Goal: Communication & Community: Answer question/provide support

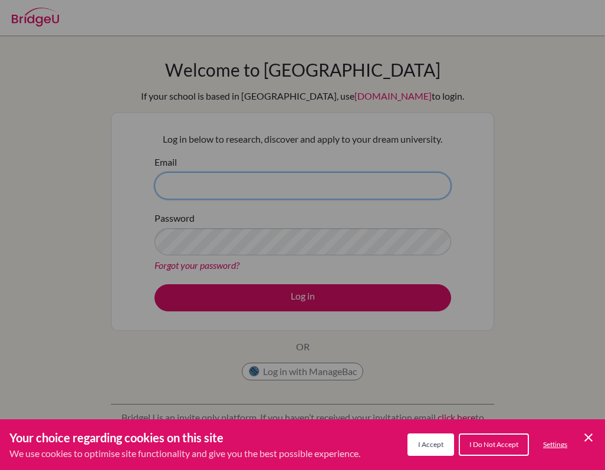
type input "[EMAIL_ADDRESS][PERSON_NAME][DOMAIN_NAME]"
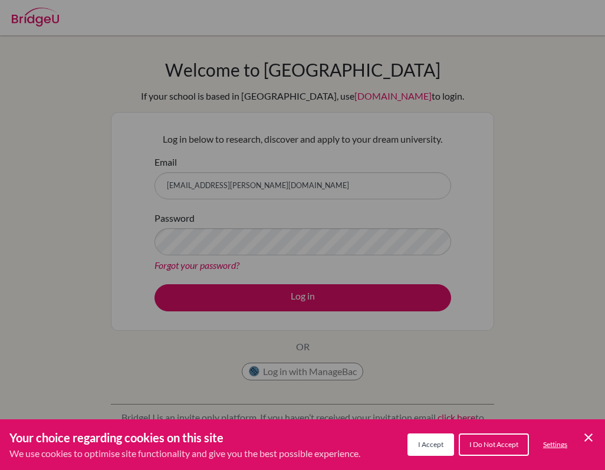
click at [421, 437] on button "I Accept" at bounding box center [430, 444] width 47 height 22
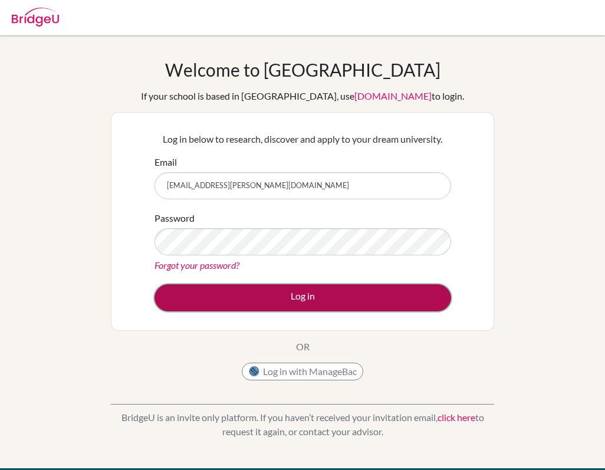
click at [318, 303] on button "Log in" at bounding box center [302, 297] width 296 height 27
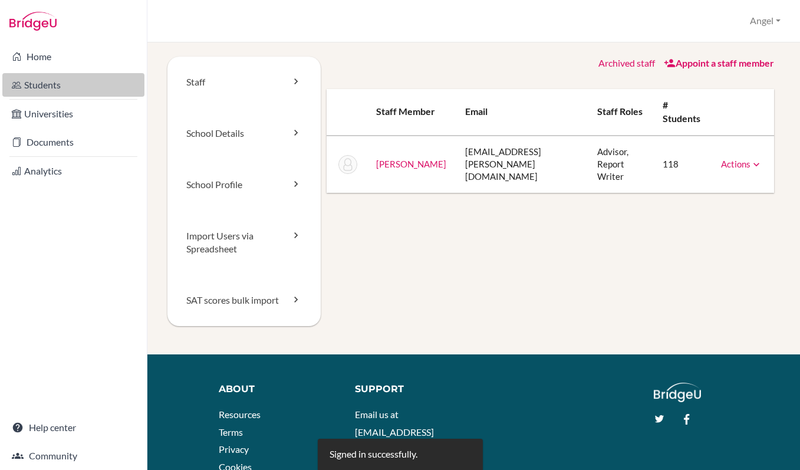
click at [32, 85] on link "Students" at bounding box center [73, 85] width 142 height 24
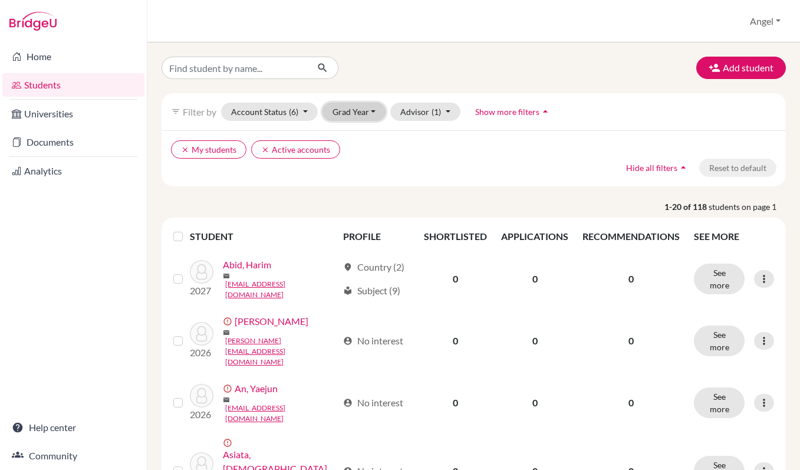
click at [371, 110] on button "Grad Year" at bounding box center [354, 112] width 64 height 18
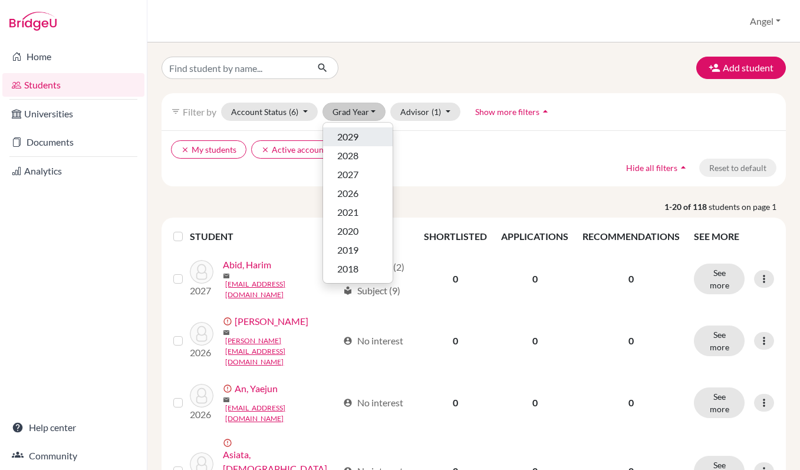
click at [358, 136] on span "2029" at bounding box center [347, 137] width 21 height 14
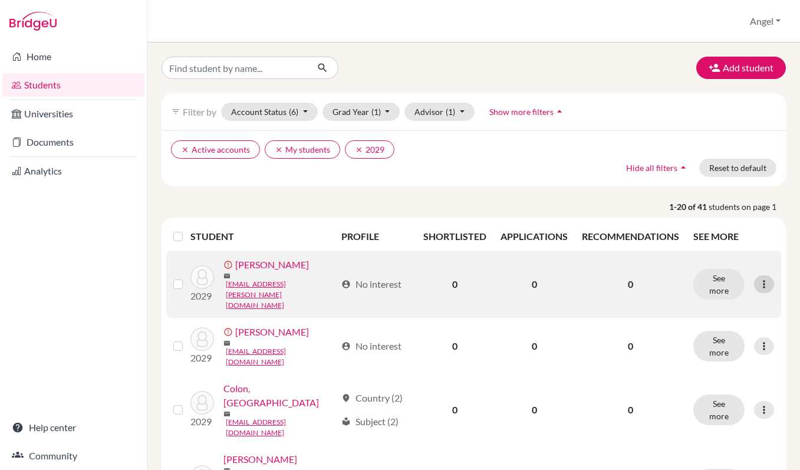
click at [769, 278] on icon at bounding box center [764, 284] width 12 height 12
click at [740, 341] on button "Resend invite email" at bounding box center [719, 339] width 107 height 19
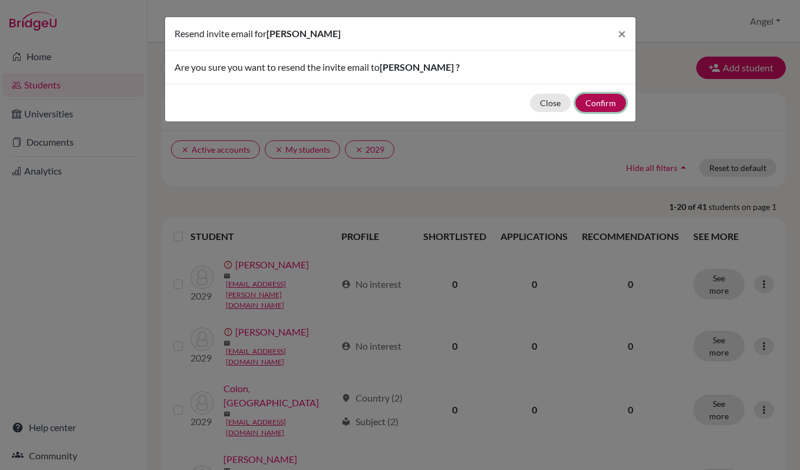
click at [594, 106] on button "Confirm" at bounding box center [600, 103] width 51 height 18
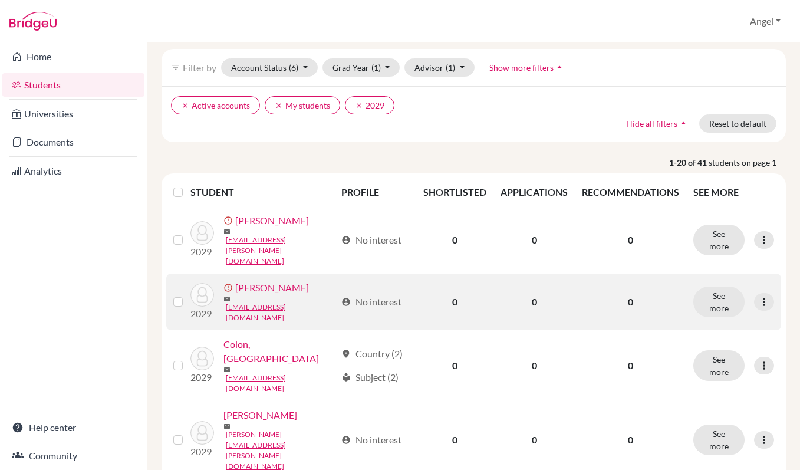
scroll to position [88, 0]
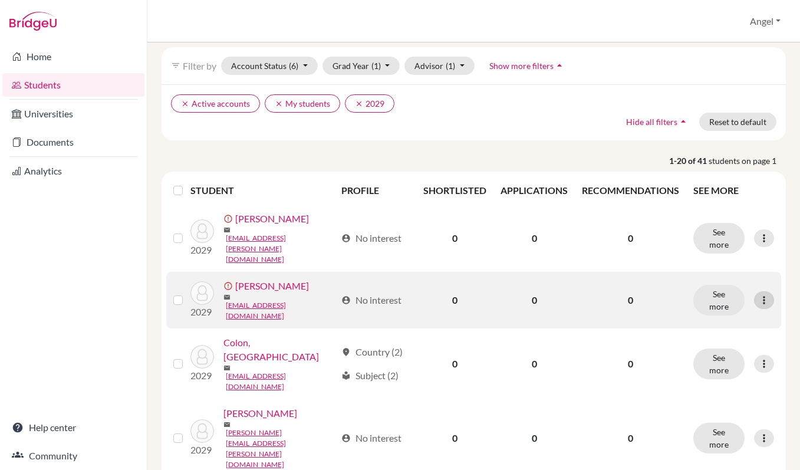
click at [760, 294] on icon at bounding box center [764, 300] width 12 height 12
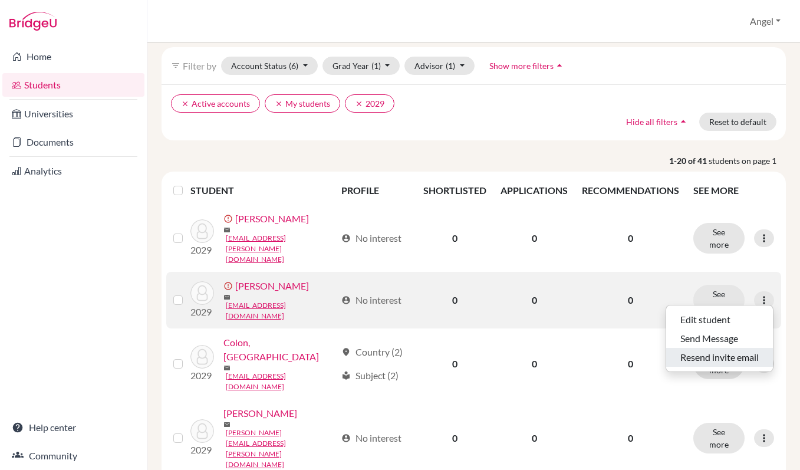
click at [743, 354] on button "Resend invite email" at bounding box center [719, 357] width 107 height 19
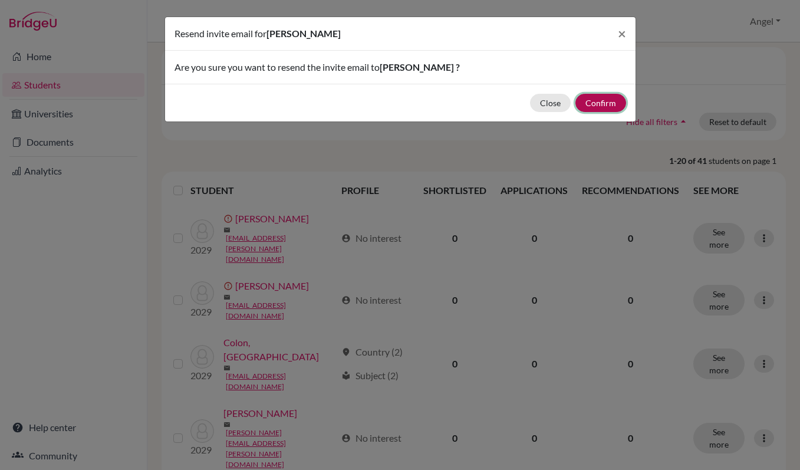
click at [602, 108] on button "Confirm" at bounding box center [600, 103] width 51 height 18
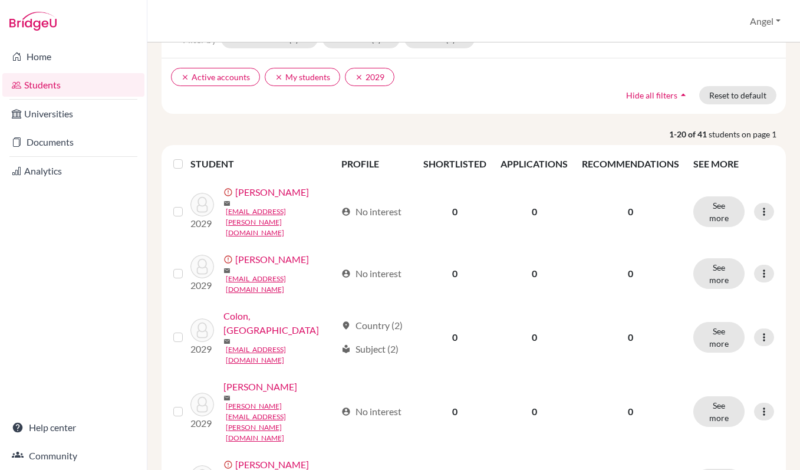
scroll to position [0, 0]
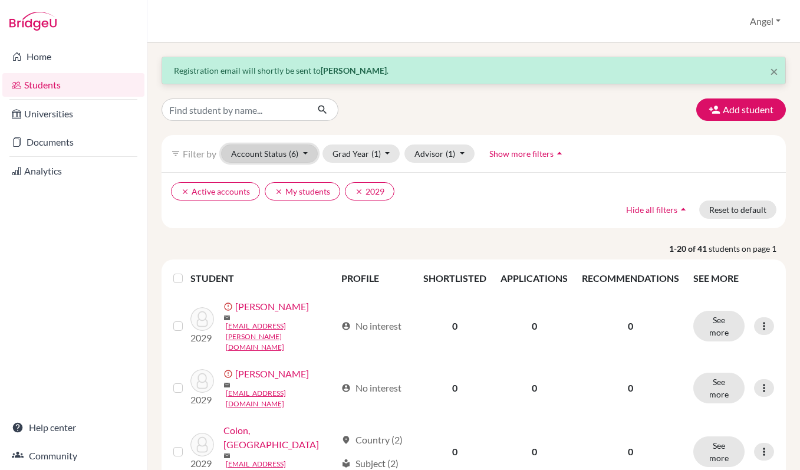
click at [308, 154] on button "Account Status (6)" at bounding box center [269, 153] width 97 height 18
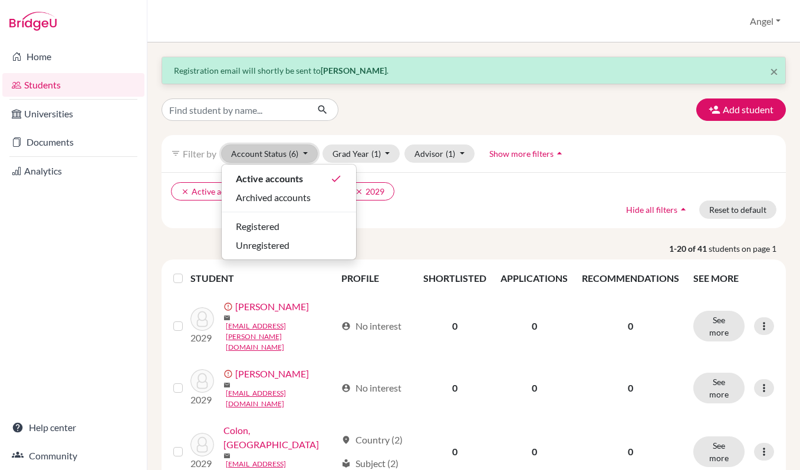
click at [308, 154] on button "Account Status (6)" at bounding box center [269, 153] width 97 height 18
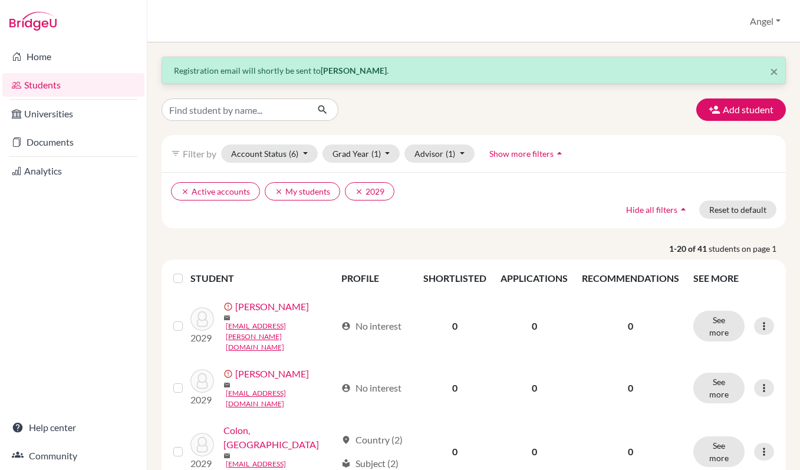
click at [54, 88] on link "Students" at bounding box center [73, 85] width 142 height 24
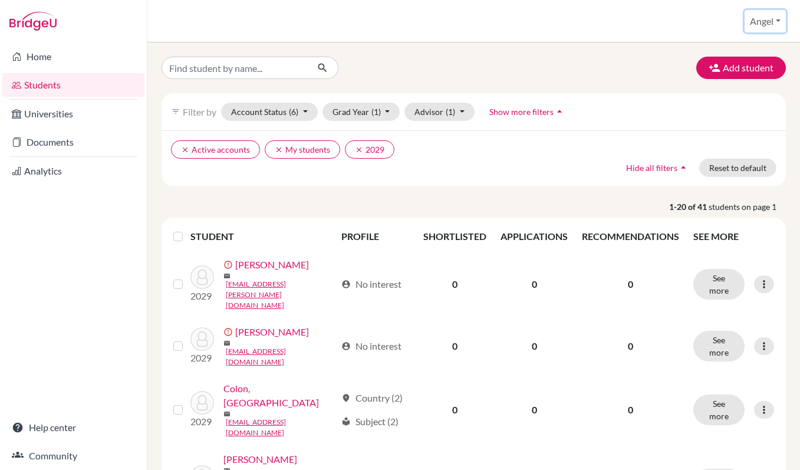
click at [755, 24] on button "Angel" at bounding box center [764, 21] width 41 height 22
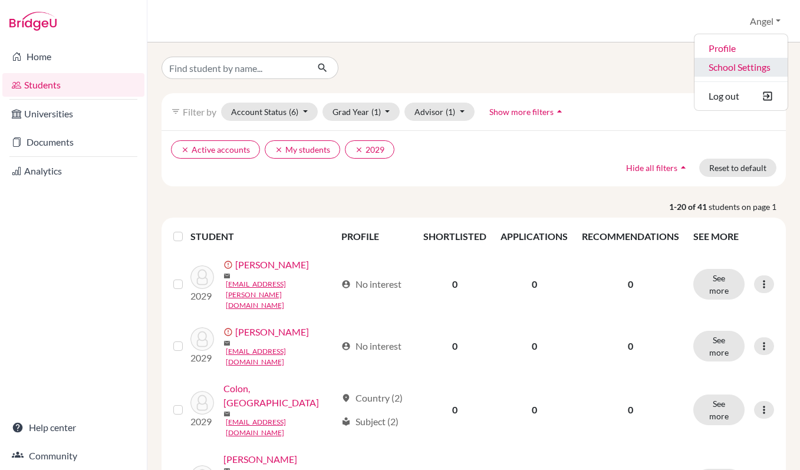
click at [734, 65] on link "School Settings" at bounding box center [740, 67] width 93 height 19
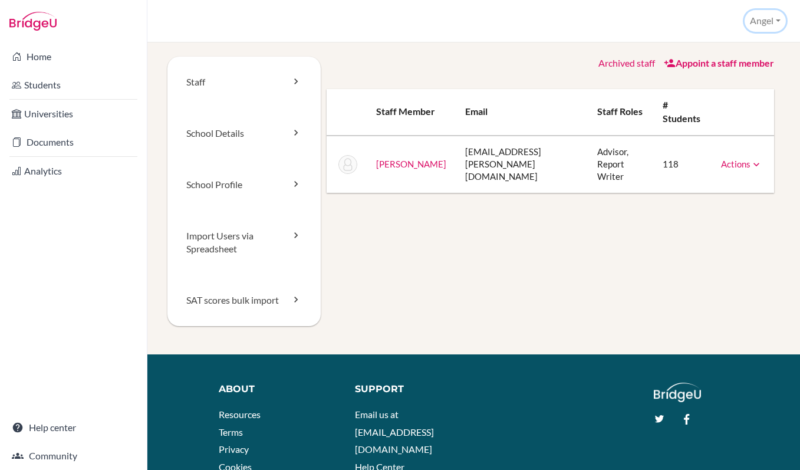
click at [774, 22] on button "Angel" at bounding box center [764, 21] width 41 height 22
click at [736, 49] on link "Profile" at bounding box center [738, 47] width 93 height 19
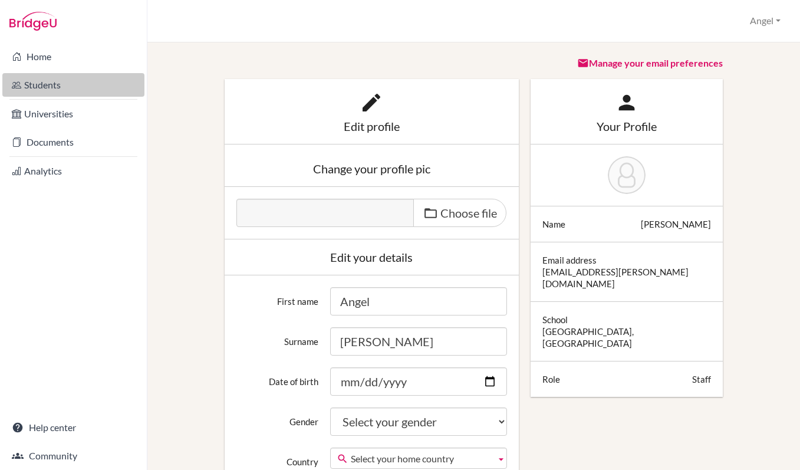
click at [52, 80] on link "Students" at bounding box center [73, 85] width 142 height 24
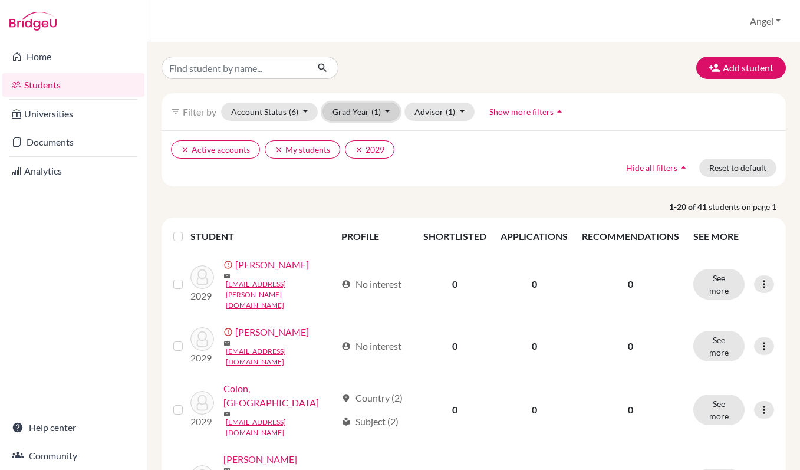
click at [341, 111] on button "Grad Year (1)" at bounding box center [361, 112] width 78 height 18
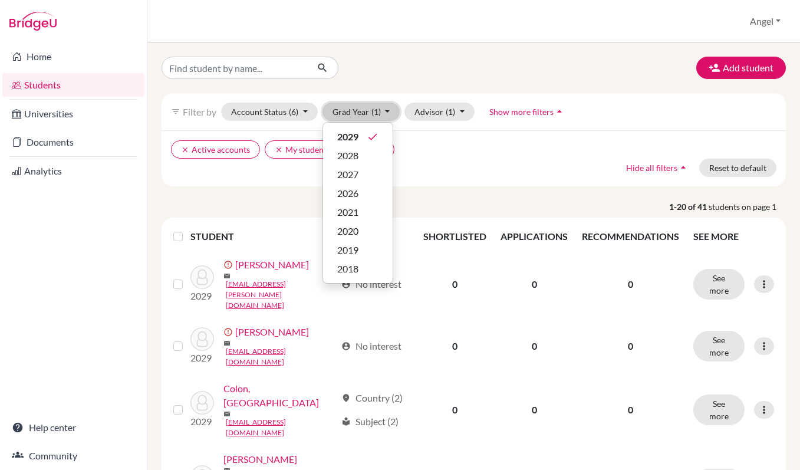
click at [341, 111] on button "Grad Year (1)" at bounding box center [361, 112] width 78 height 18
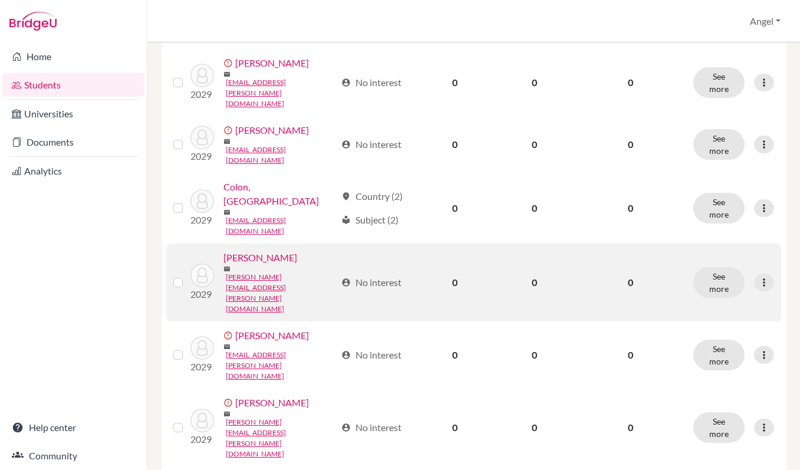
scroll to position [204, 0]
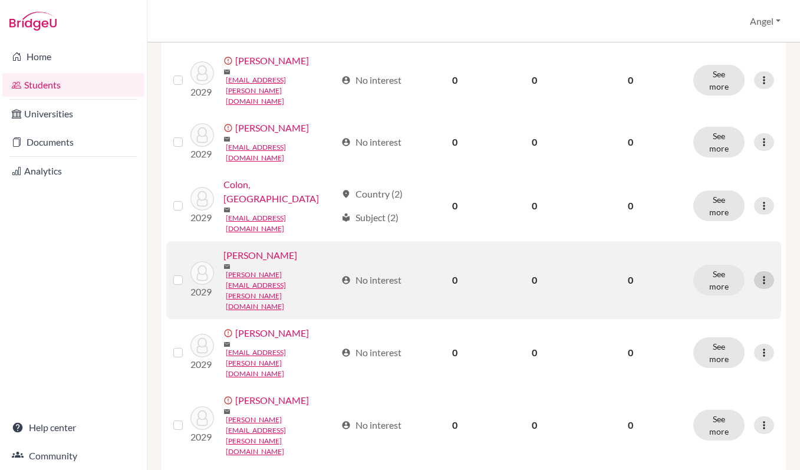
click at [762, 286] on icon at bounding box center [764, 280] width 12 height 12
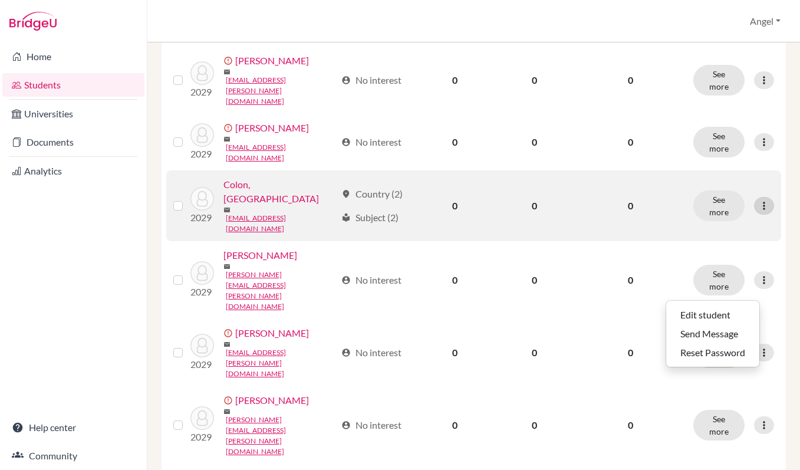
click at [763, 212] on icon at bounding box center [764, 206] width 12 height 12
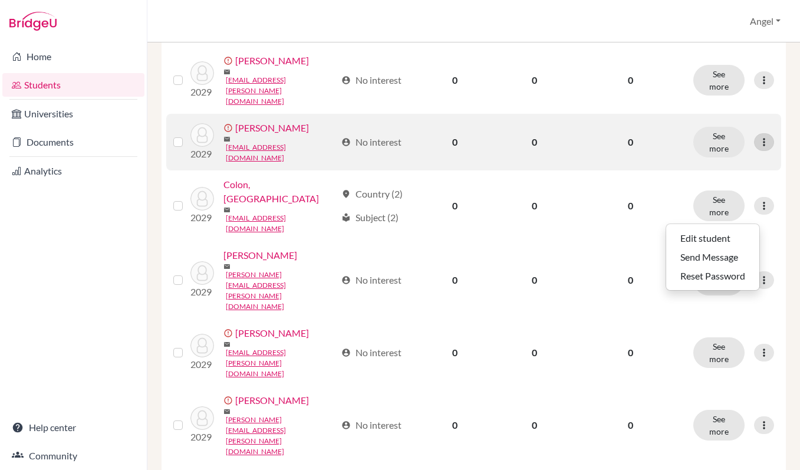
click at [763, 140] on icon at bounding box center [764, 142] width 12 height 12
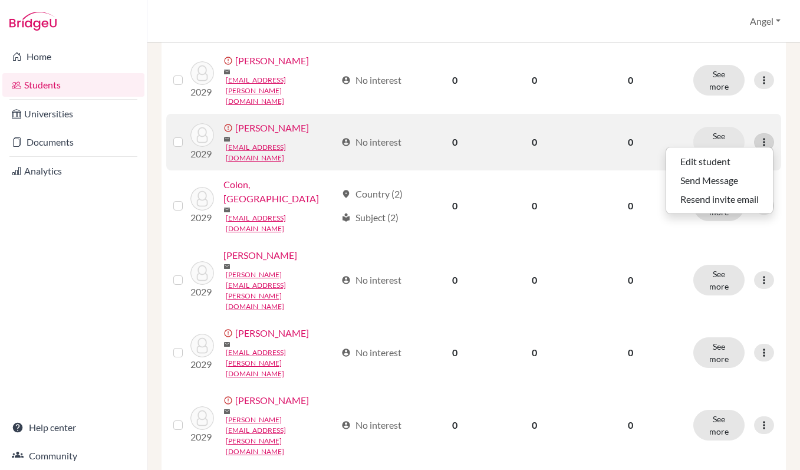
click at [763, 140] on icon at bounding box center [764, 142] width 12 height 12
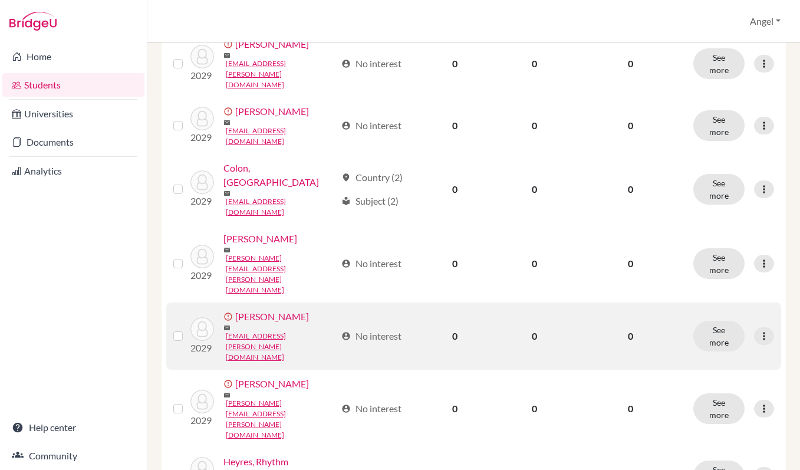
click at [761, 350] on div "See more Edit student Send Message Resend invite email" at bounding box center [733, 336] width 81 height 31
click at [762, 340] on icon at bounding box center [764, 336] width 12 height 12
click at [723, 404] on button "Resend invite email" at bounding box center [719, 400] width 107 height 19
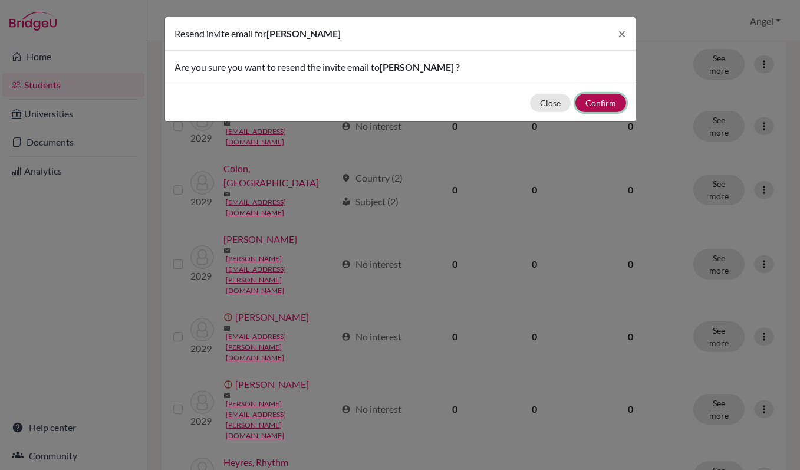
click at [605, 103] on button "Confirm" at bounding box center [600, 103] width 51 height 18
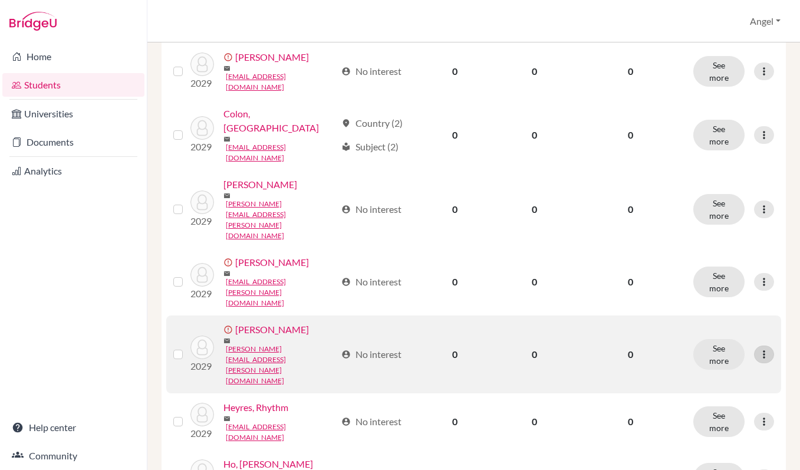
scroll to position [319, 0]
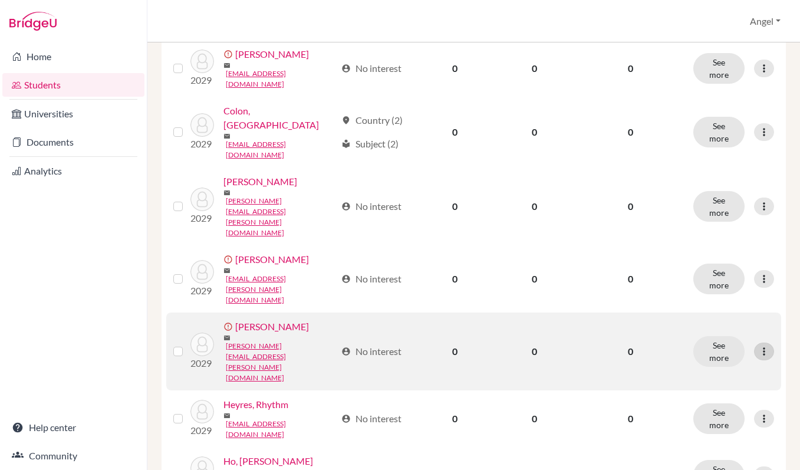
click at [764, 347] on icon at bounding box center [764, 351] width 12 height 12
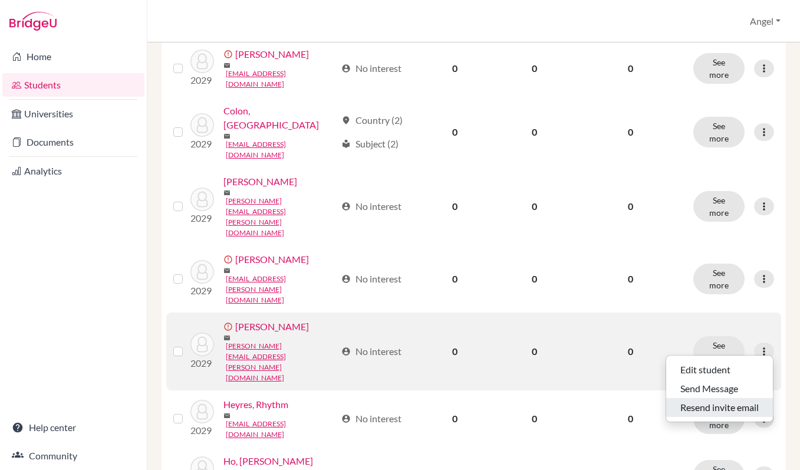
click at [742, 411] on button "Resend invite email" at bounding box center [719, 407] width 107 height 19
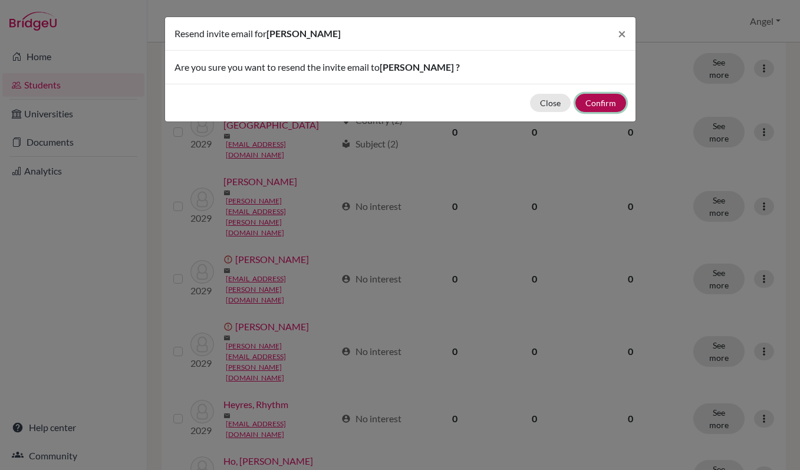
click at [600, 108] on button "Confirm" at bounding box center [600, 103] width 51 height 18
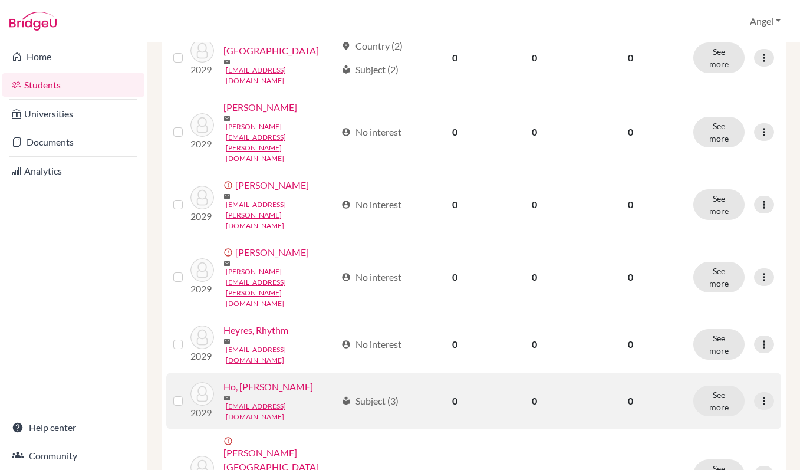
scroll to position [429, 0]
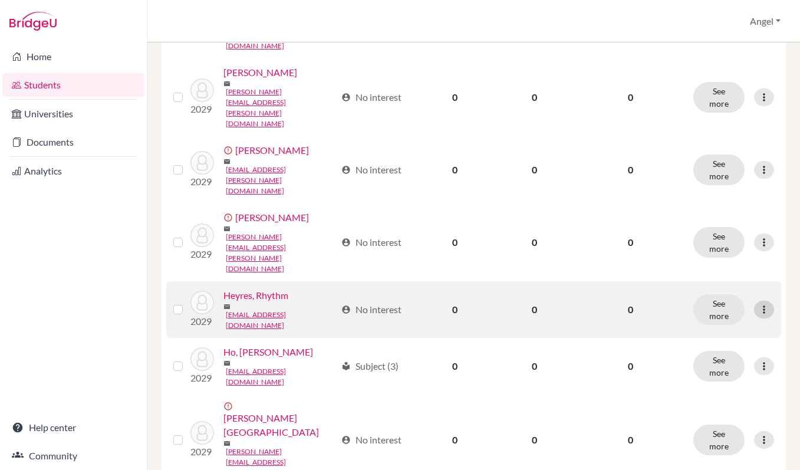
click at [762, 304] on icon at bounding box center [764, 310] width 12 height 12
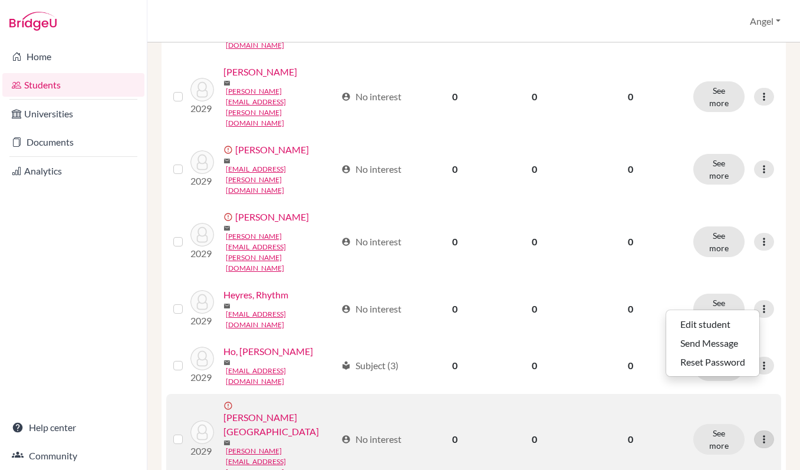
scroll to position [430, 0]
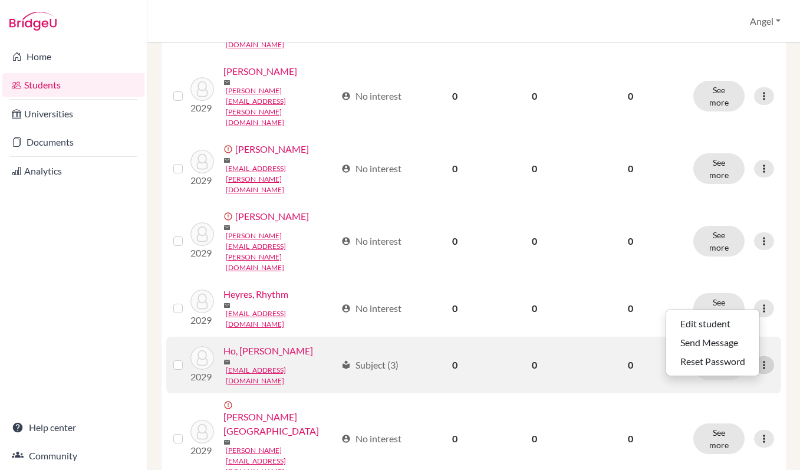
click at [765, 359] on icon at bounding box center [764, 365] width 12 height 12
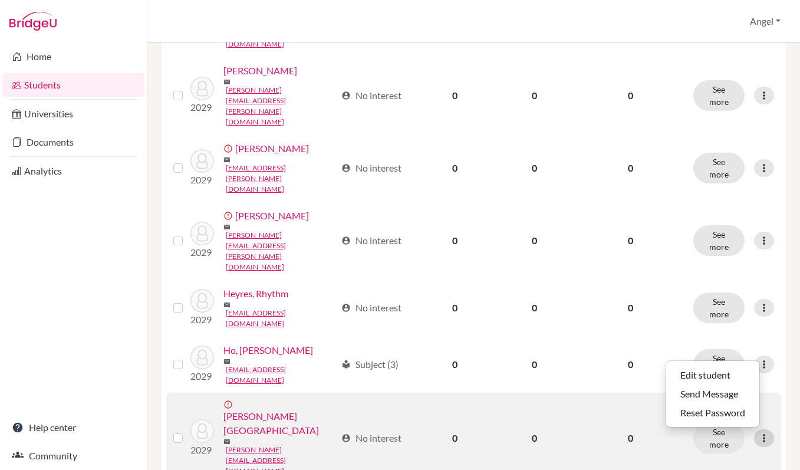
scroll to position [429, 0]
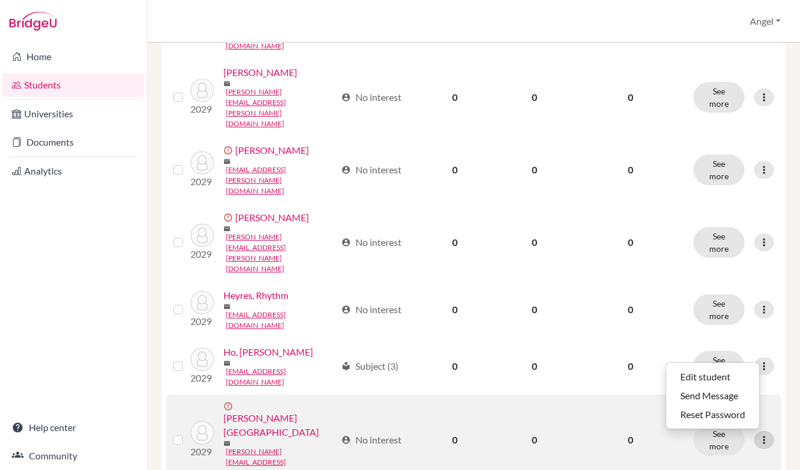
click at [766, 434] on icon at bounding box center [764, 440] width 12 height 12
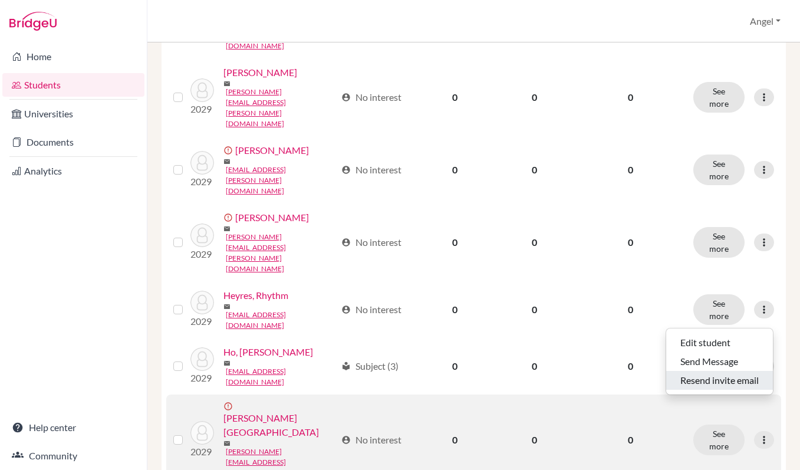
click at [734, 386] on button "Resend invite email" at bounding box center [719, 380] width 107 height 19
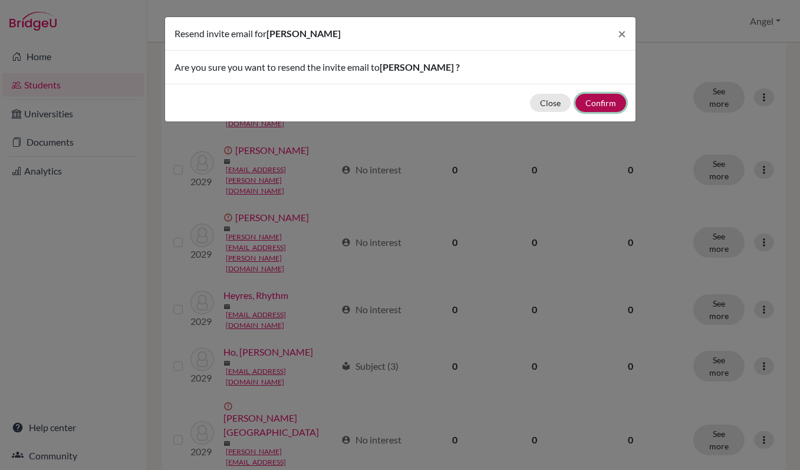
click at [601, 98] on button "Confirm" at bounding box center [600, 103] width 51 height 18
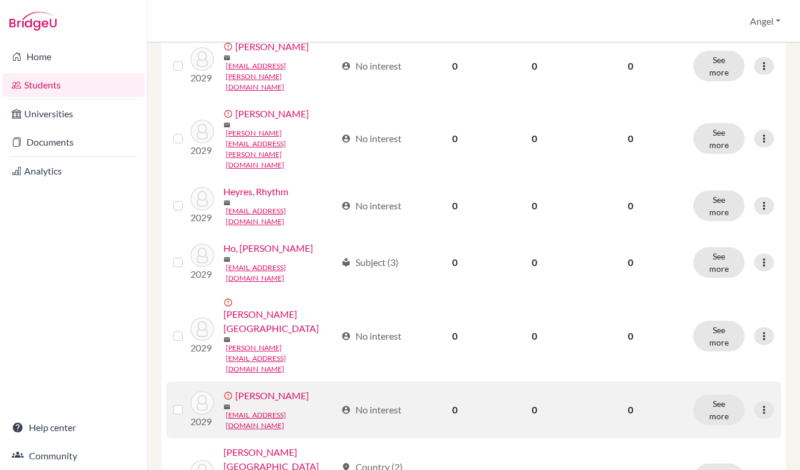
scroll to position [536, 0]
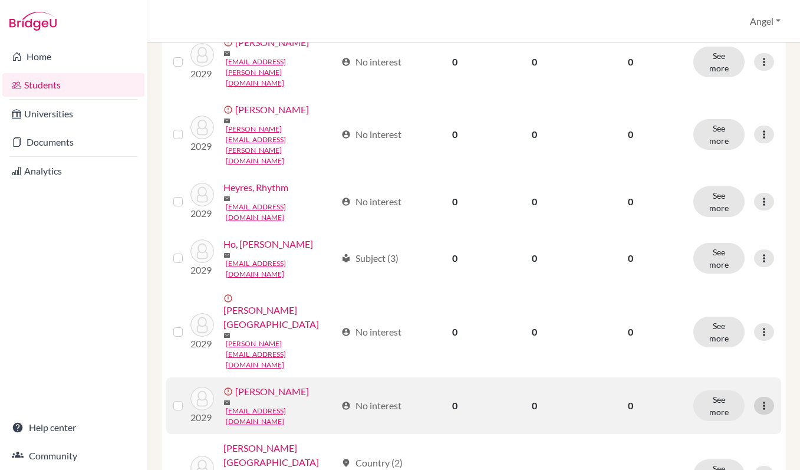
click at [764, 400] on icon at bounding box center [764, 406] width 12 height 12
click at [757, 412] on button "Resend invite email" at bounding box center [719, 410] width 107 height 19
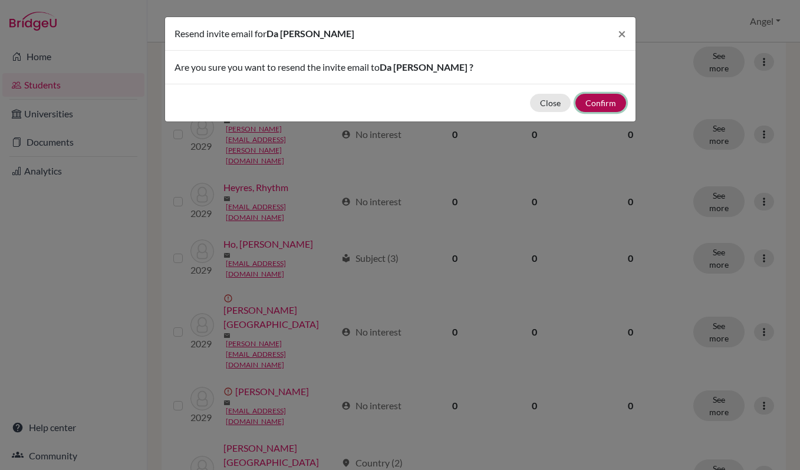
click at [615, 101] on button "Confirm" at bounding box center [600, 103] width 51 height 18
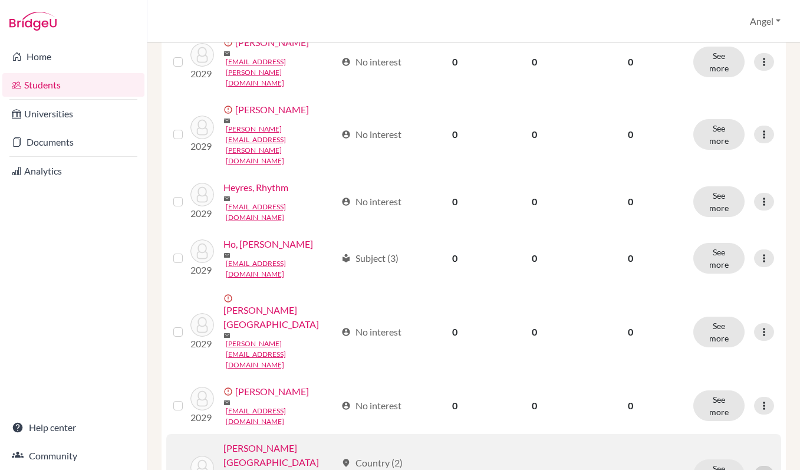
click at [760, 469] on icon at bounding box center [764, 475] width 12 height 12
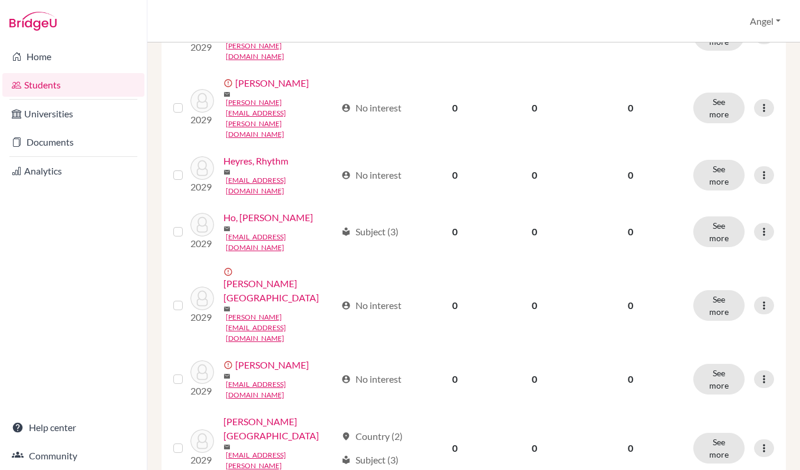
scroll to position [581, 0]
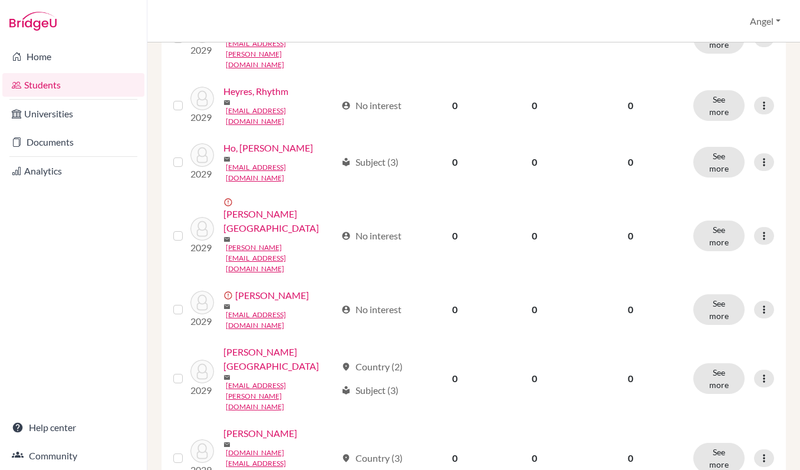
scroll to position [640, 0]
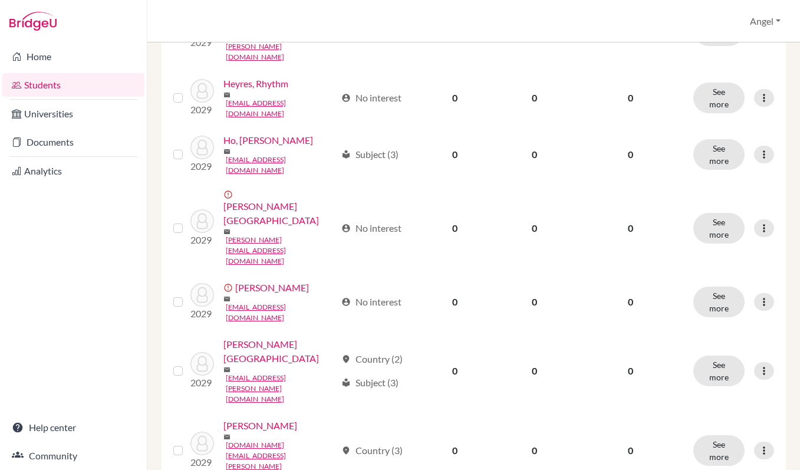
click at [749, 371] on button "Resend invite email" at bounding box center [719, 376] width 107 height 19
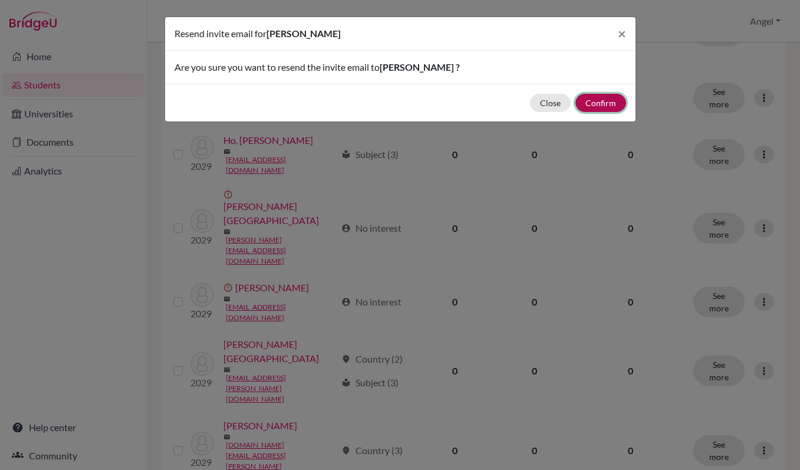
click at [602, 96] on button "Confirm" at bounding box center [600, 103] width 51 height 18
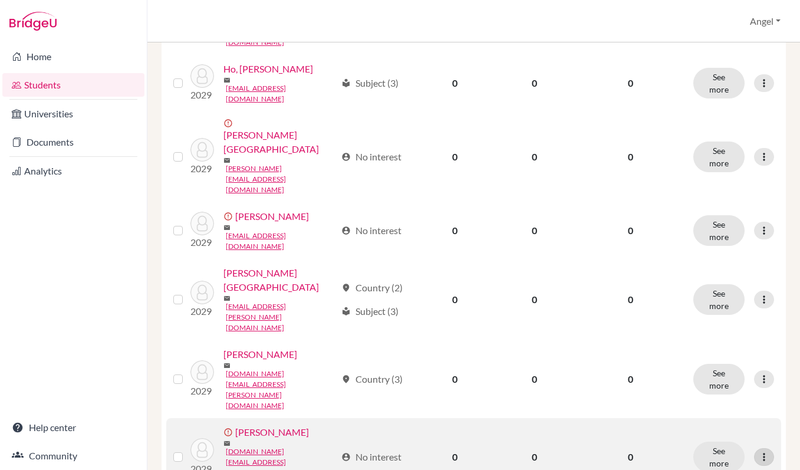
scroll to position [749, 0]
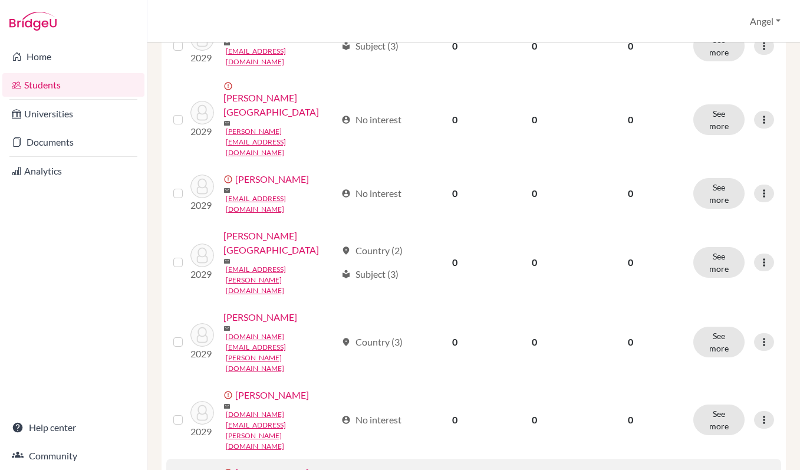
click at [747, 402] on button "Resend invite email" at bounding box center [719, 405] width 107 height 19
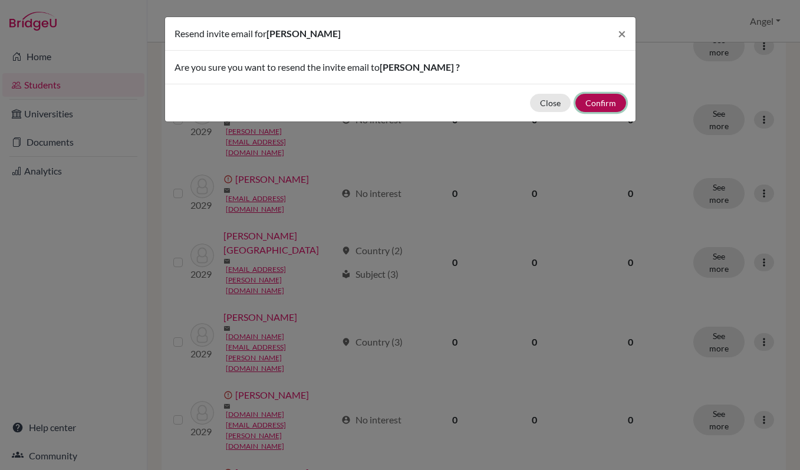
click at [590, 101] on button "Confirm" at bounding box center [600, 103] width 51 height 18
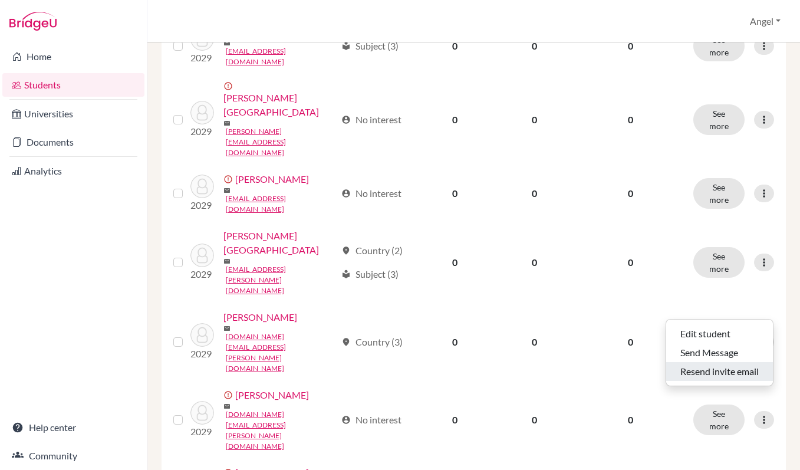
click at [746, 374] on button "Resend invite email" at bounding box center [719, 371] width 107 height 19
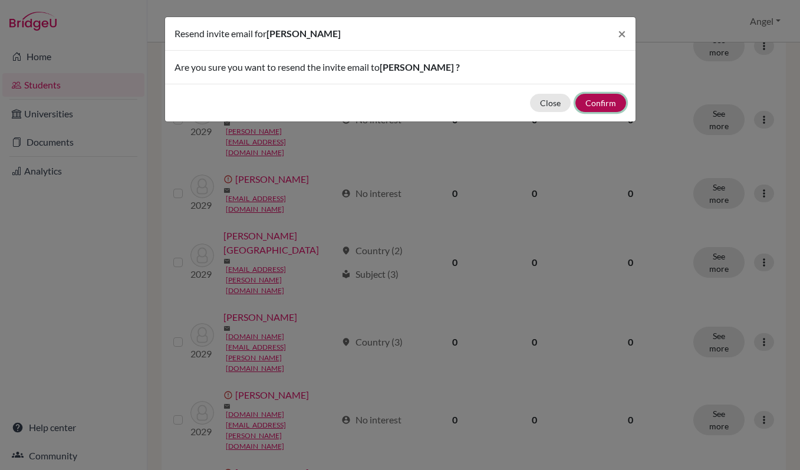
click at [594, 96] on button "Confirm" at bounding box center [600, 103] width 51 height 18
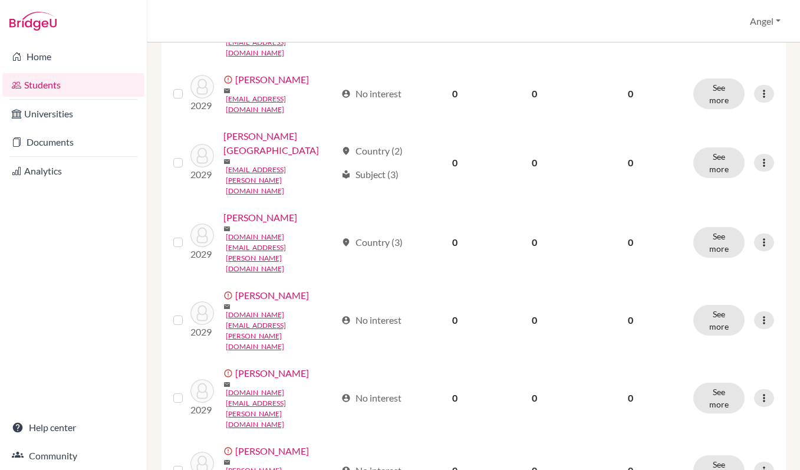
scroll to position [875, 0]
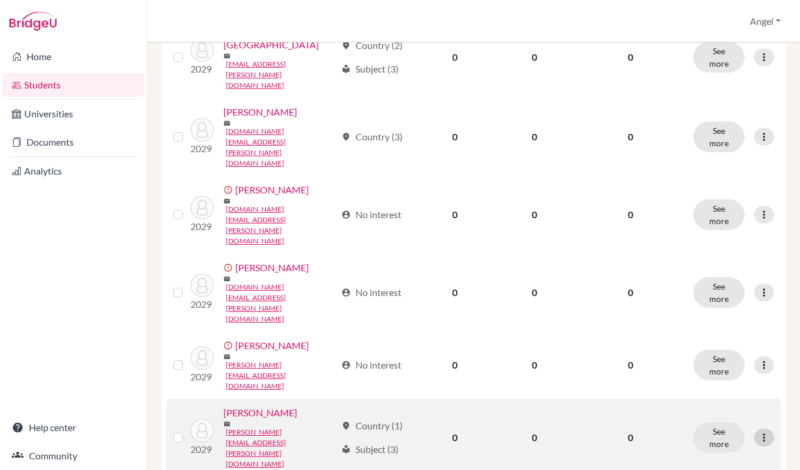
scroll to position [961, 0]
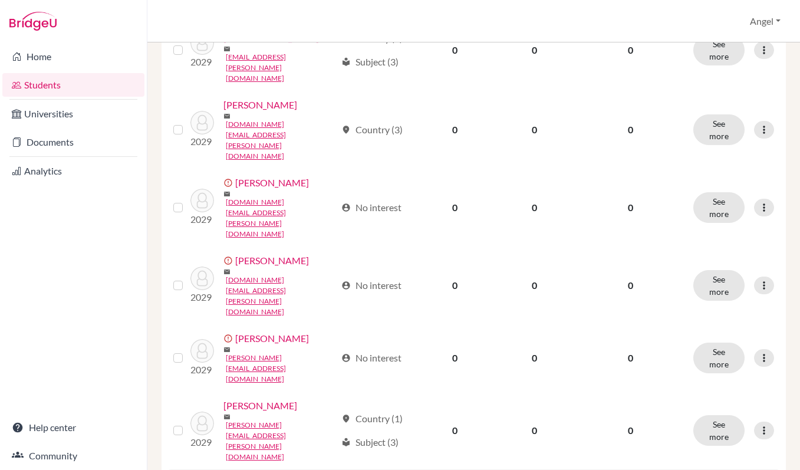
click at [748, 345] on button "Resend invite email" at bounding box center [719, 349] width 107 height 19
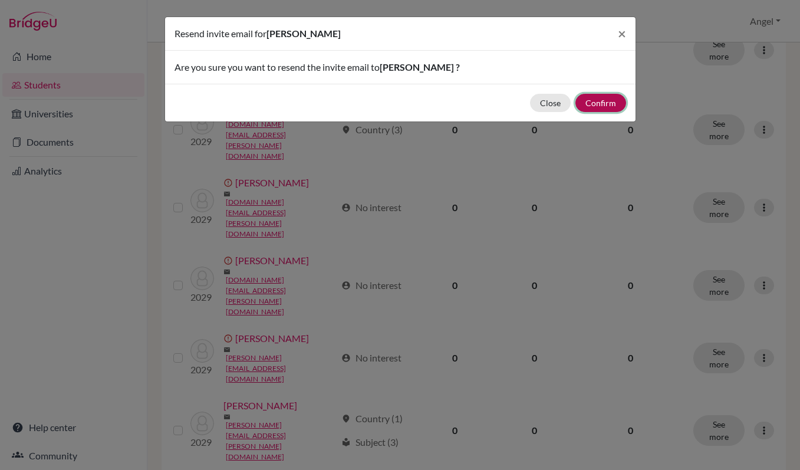
click at [611, 103] on button "Confirm" at bounding box center [600, 103] width 51 height 18
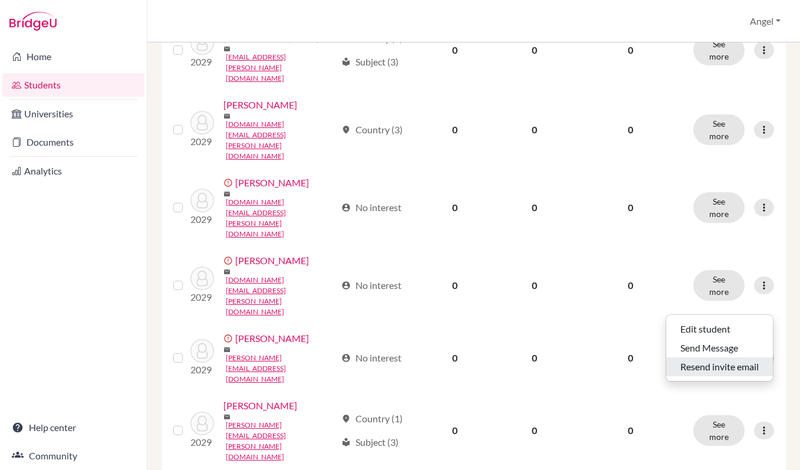
click at [746, 370] on button "Resend invite email" at bounding box center [719, 366] width 107 height 19
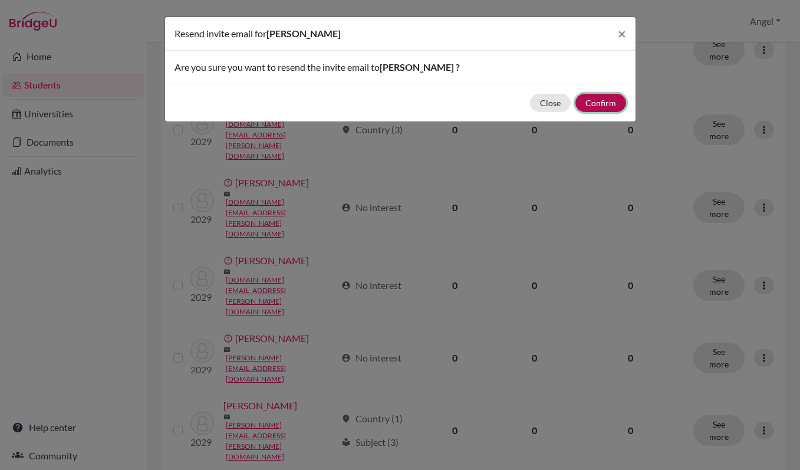
click at [605, 105] on button "Confirm" at bounding box center [600, 103] width 51 height 18
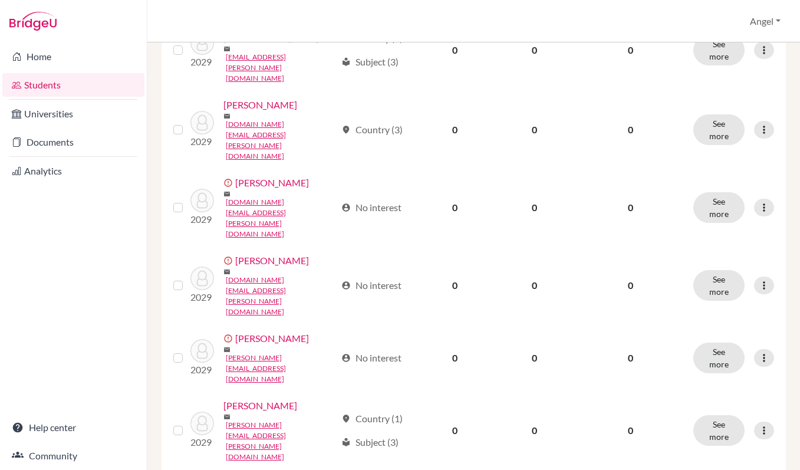
click at [735, 425] on button "Resend invite email" at bounding box center [719, 418] width 107 height 19
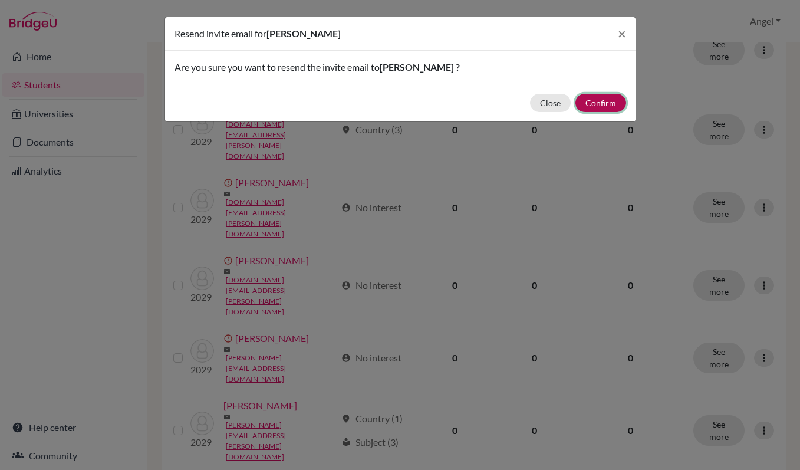
click at [594, 95] on button "Confirm" at bounding box center [600, 103] width 51 height 18
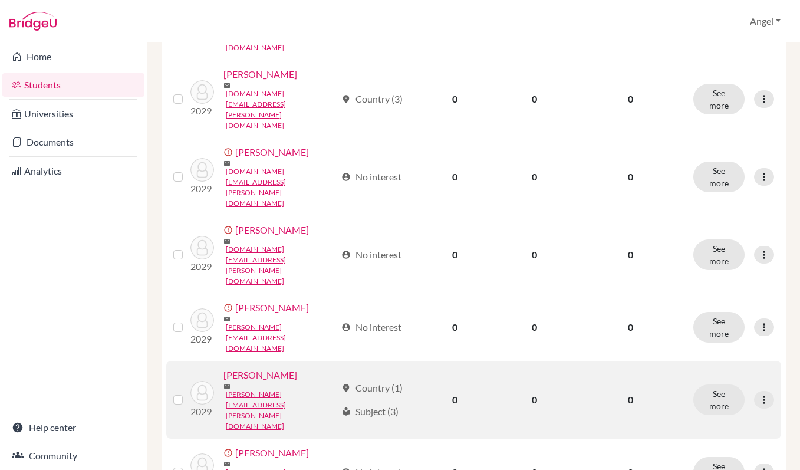
scroll to position [1038, 0]
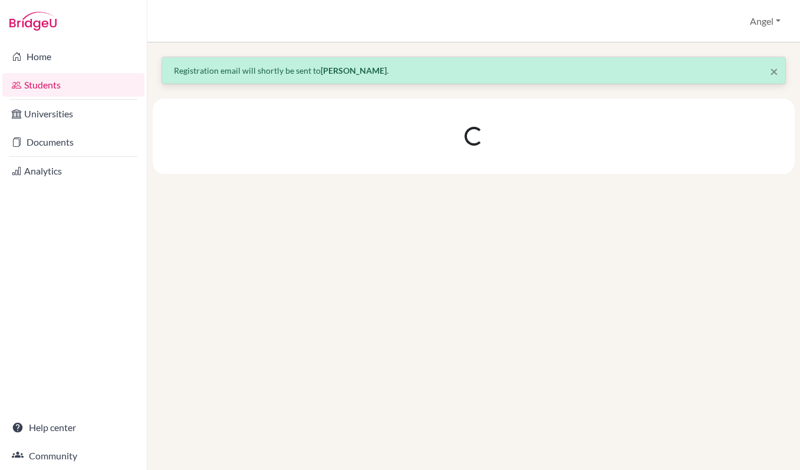
scroll to position [0, 0]
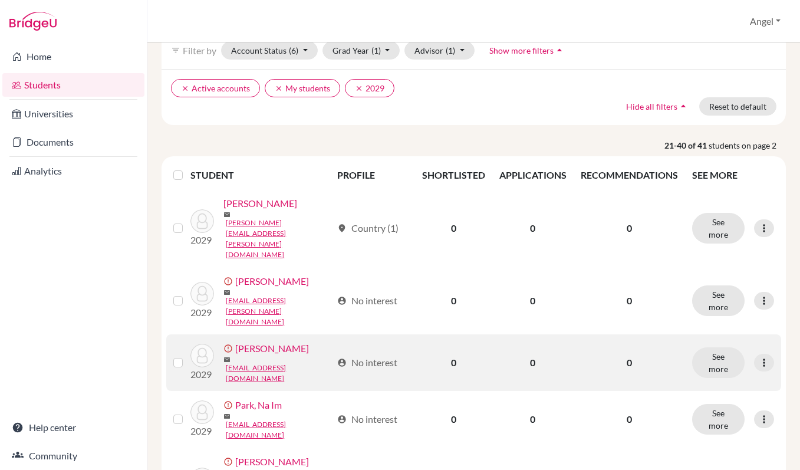
scroll to position [125, 0]
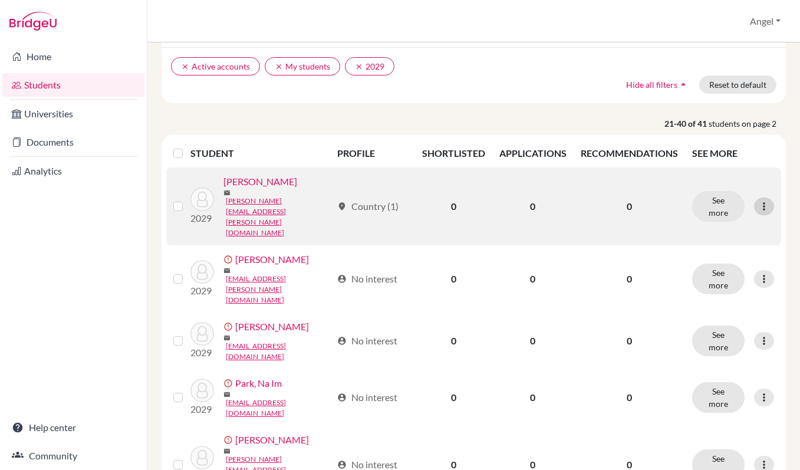
click at [769, 205] on icon at bounding box center [764, 206] width 12 height 12
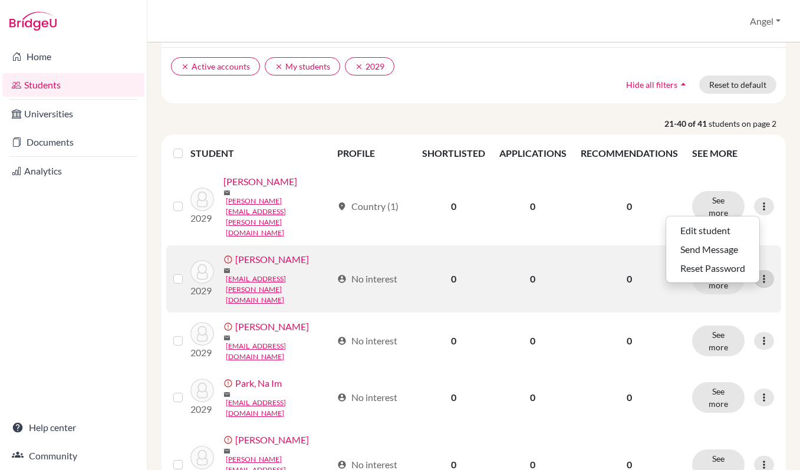
click at [769, 275] on icon at bounding box center [764, 279] width 12 height 12
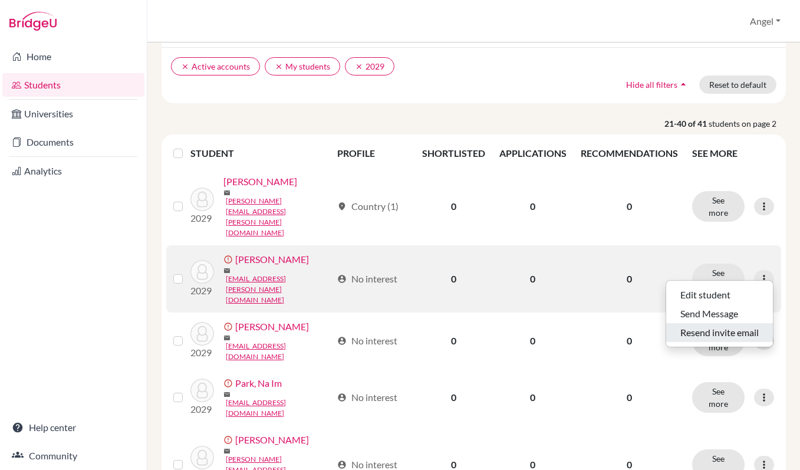
click at [748, 338] on button "Resend invite email" at bounding box center [719, 332] width 107 height 19
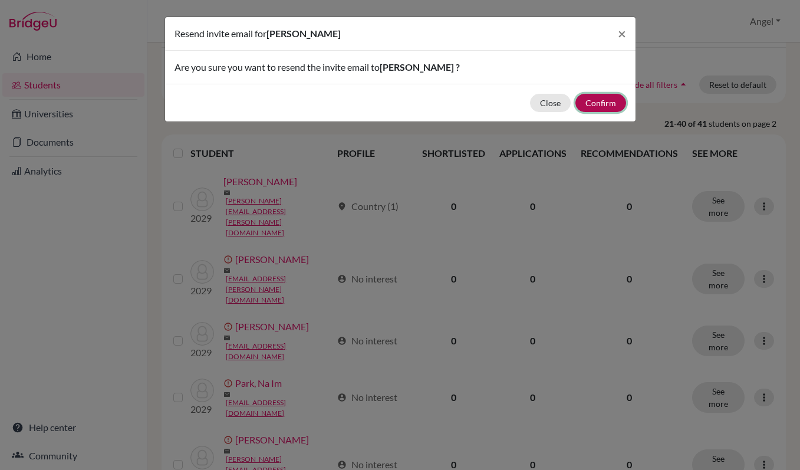
click at [608, 101] on button "Confirm" at bounding box center [600, 103] width 51 height 18
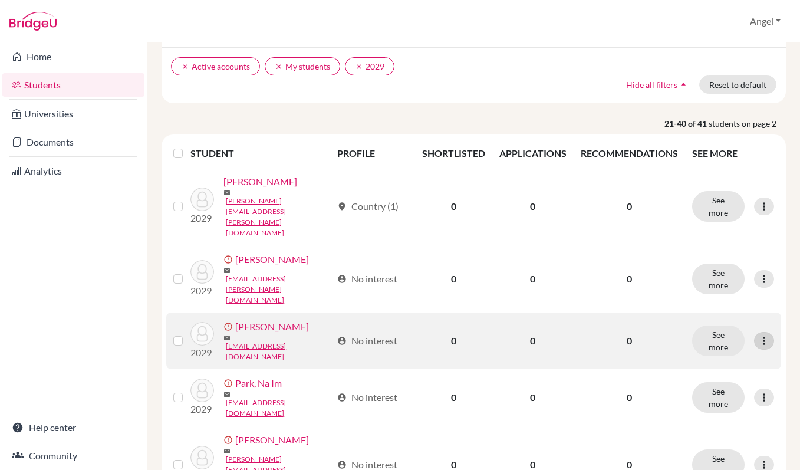
click at [759, 332] on div at bounding box center [764, 341] width 20 height 18
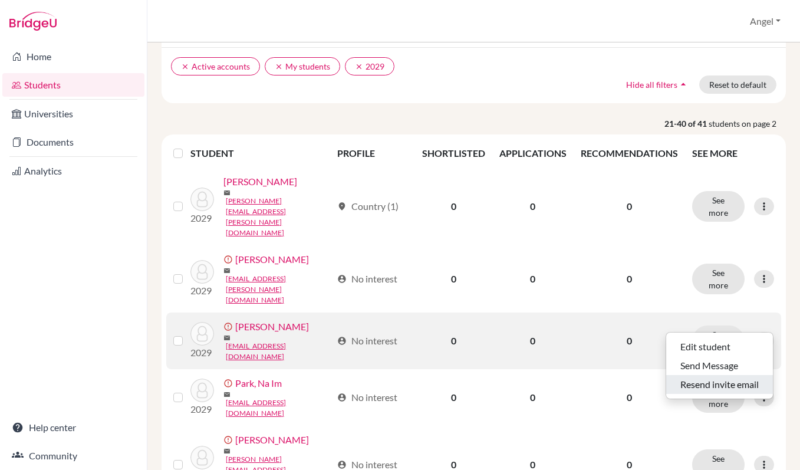
click at [739, 384] on button "Resend invite email" at bounding box center [719, 384] width 107 height 19
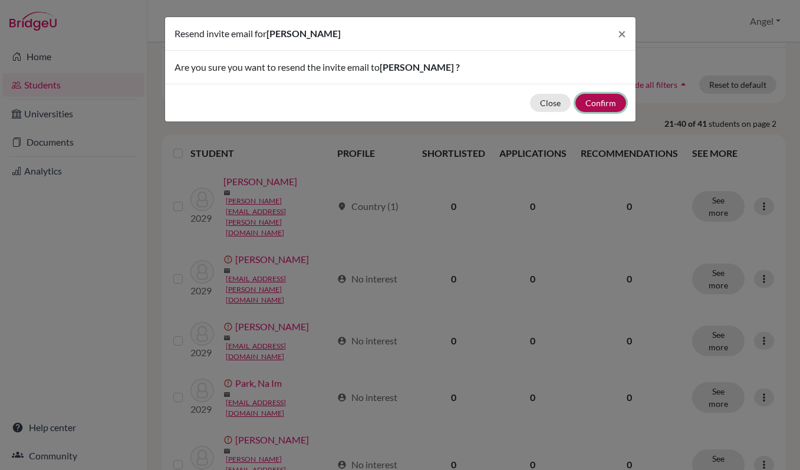
click at [585, 106] on button "Confirm" at bounding box center [600, 103] width 51 height 18
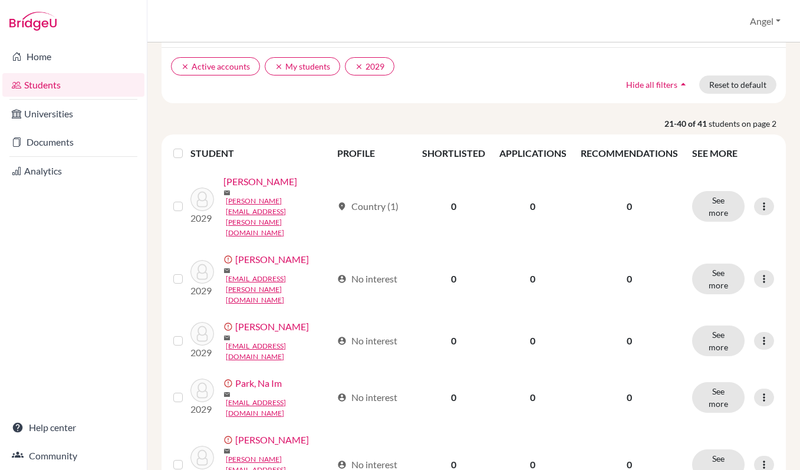
click at [760, 391] on icon at bounding box center [764, 397] width 12 height 12
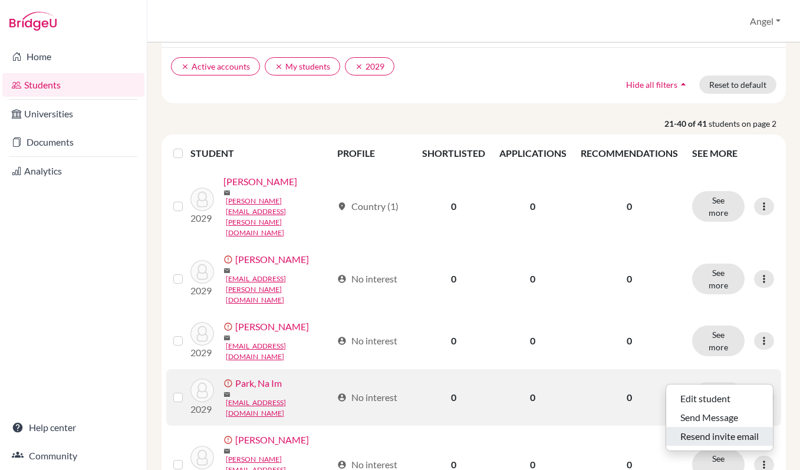
click at [744, 442] on button "Resend invite email" at bounding box center [719, 436] width 107 height 19
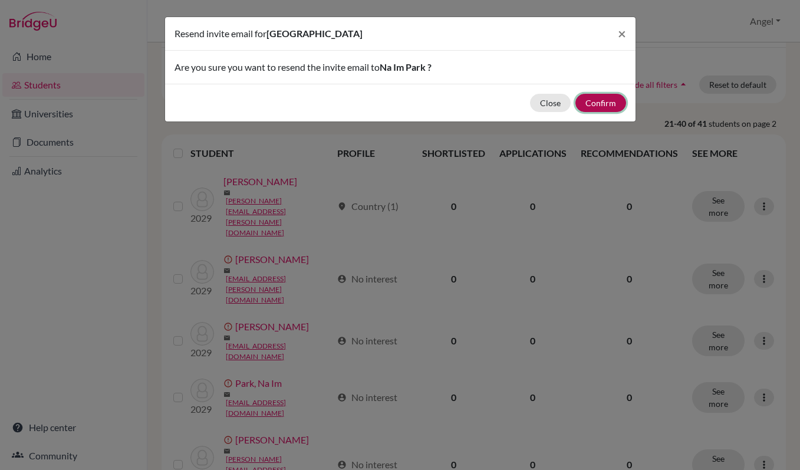
click at [597, 104] on button "Confirm" at bounding box center [600, 103] width 51 height 18
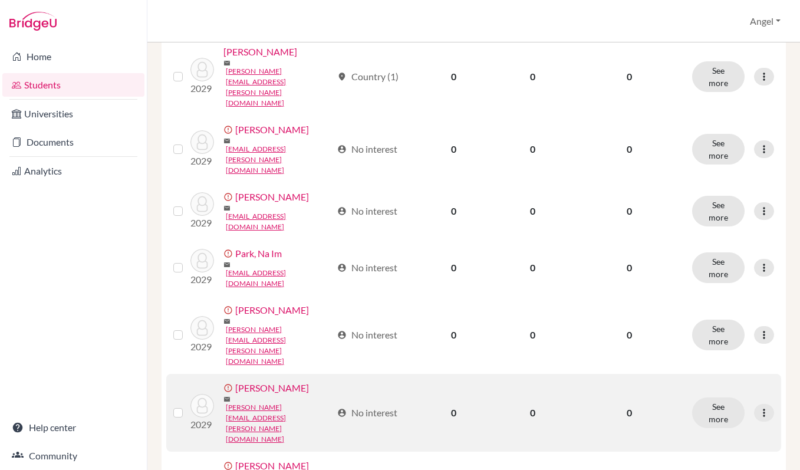
scroll to position [258, 0]
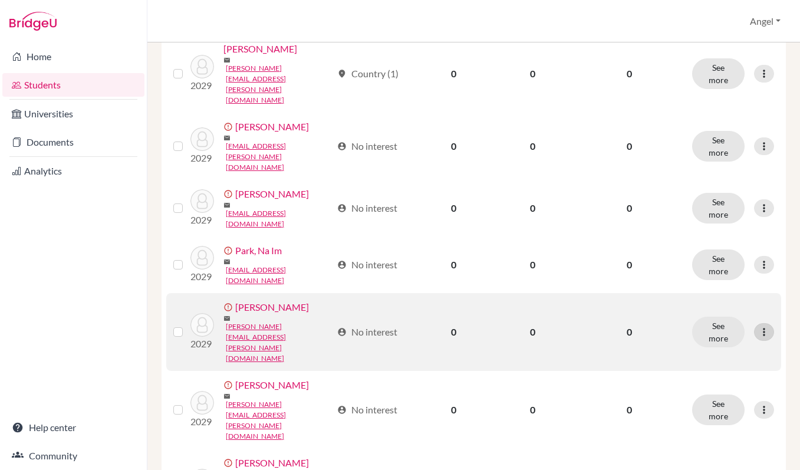
click at [758, 326] on icon at bounding box center [764, 332] width 12 height 12
click at [729, 351] on button "Resend invite email" at bounding box center [719, 355] width 107 height 19
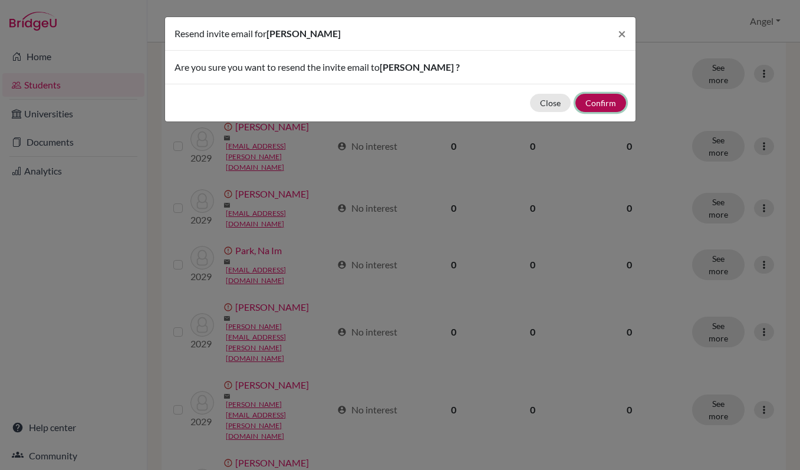
click at [602, 104] on button "Confirm" at bounding box center [600, 103] width 51 height 18
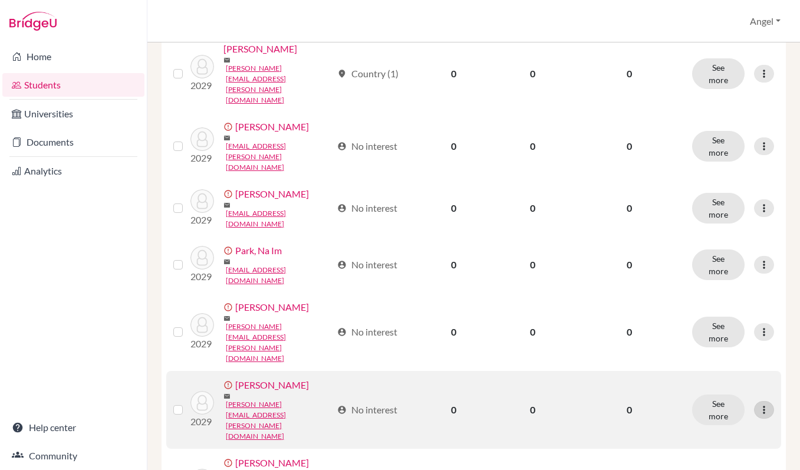
click at [762, 404] on icon at bounding box center [764, 410] width 12 height 12
click at [744, 403] on button "Resend invite email" at bounding box center [719, 407] width 107 height 19
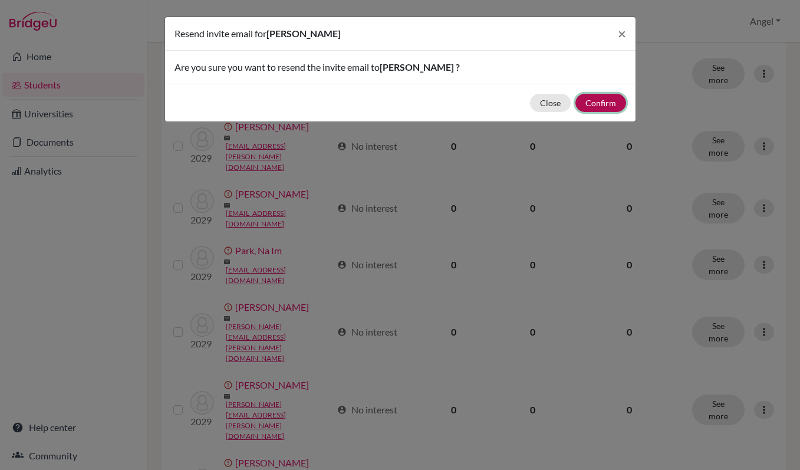
click at [599, 100] on button "Confirm" at bounding box center [600, 103] width 51 height 18
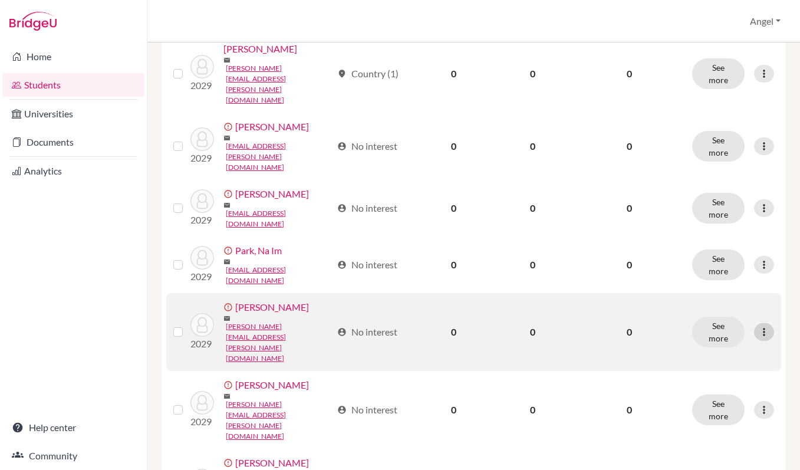
click at [762, 326] on icon at bounding box center [764, 332] width 12 height 12
click at [756, 350] on button "Resend invite email" at bounding box center [719, 355] width 107 height 19
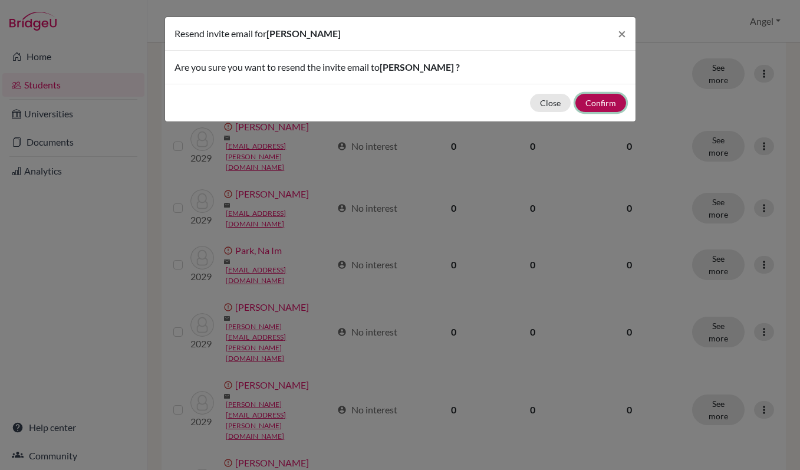
click at [598, 97] on button "Confirm" at bounding box center [600, 103] width 51 height 18
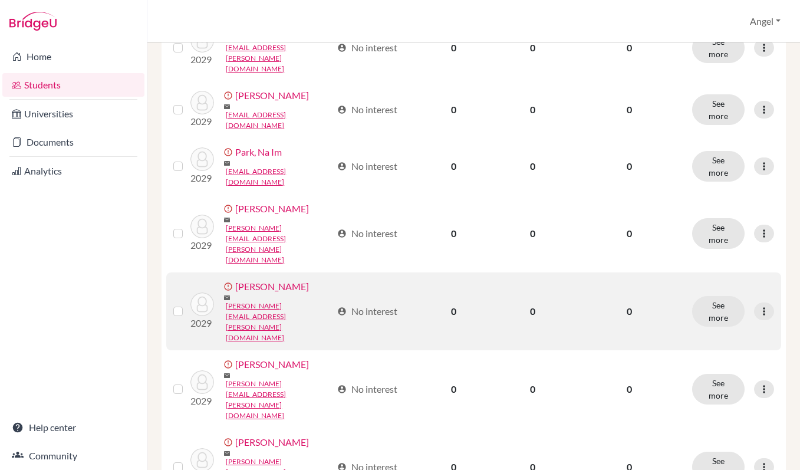
scroll to position [359, 0]
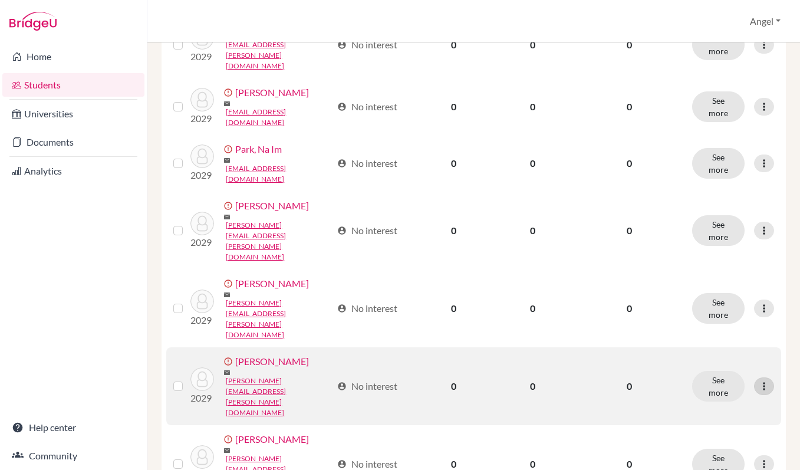
click at [757, 377] on div at bounding box center [764, 386] width 20 height 18
click at [746, 362] on button "Resend invite email" at bounding box center [719, 357] width 107 height 19
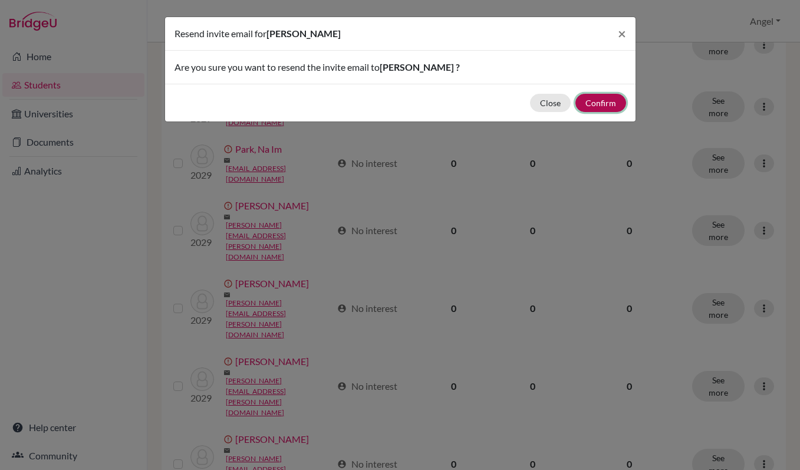
click at [602, 100] on button "Confirm" at bounding box center [600, 103] width 51 height 18
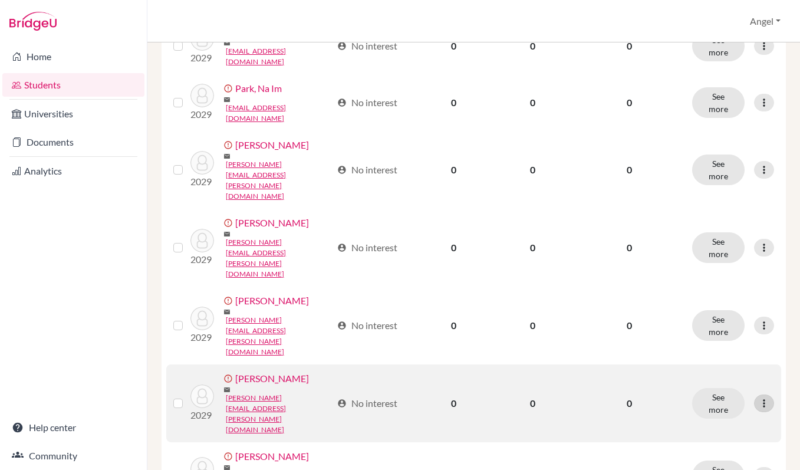
click at [760, 394] on div at bounding box center [764, 403] width 20 height 18
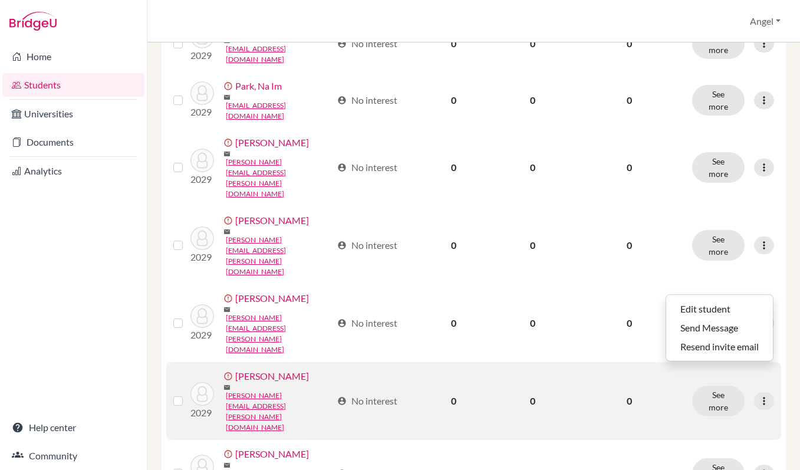
click at [753, 358] on div "Edit student Send Message Resend invite email" at bounding box center [719, 327] width 108 height 67
click at [766, 395] on icon at bounding box center [764, 401] width 12 height 12
click at [704, 350] on button "Resend invite email" at bounding box center [719, 345] width 107 height 19
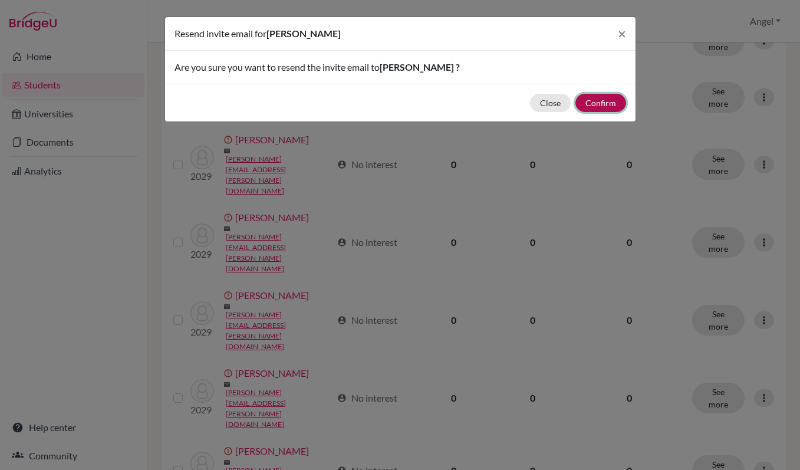
click at [590, 100] on button "Confirm" at bounding box center [600, 103] width 51 height 18
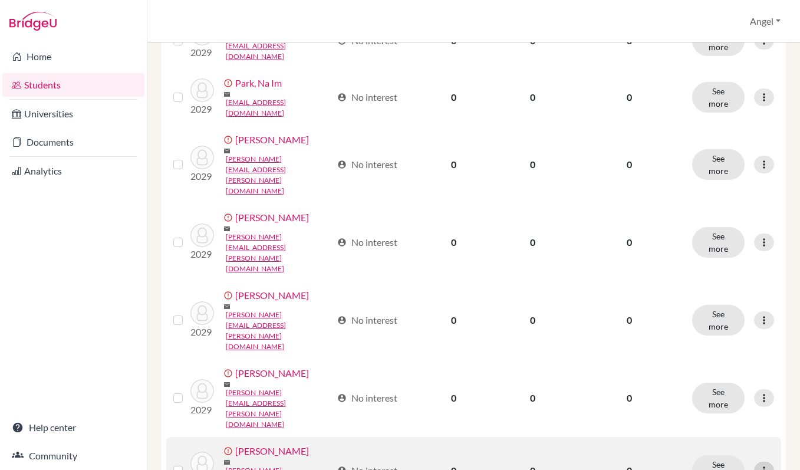
click at [765, 464] on icon at bounding box center [764, 470] width 12 height 12
click at [736, 396] on button "Resend invite email" at bounding box center [719, 395] width 107 height 19
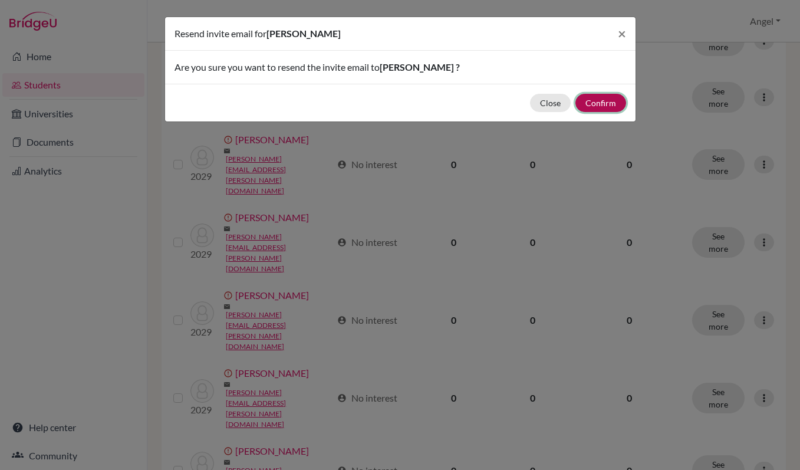
click at [600, 105] on button "Confirm" at bounding box center [600, 103] width 51 height 18
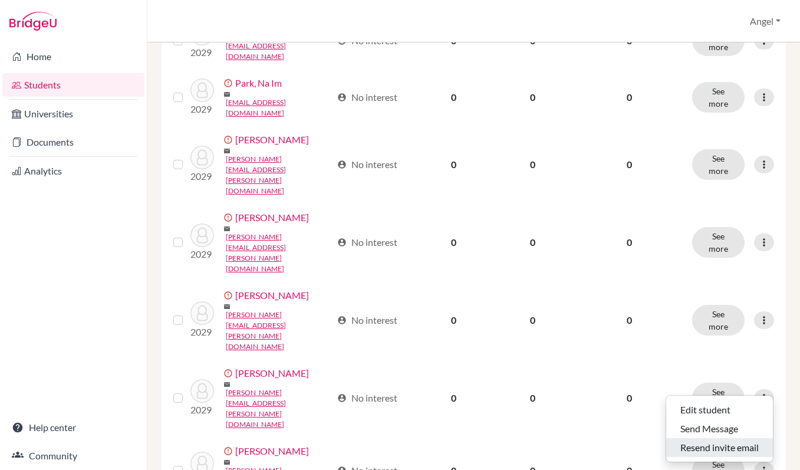
click at [730, 450] on button "Resend invite email" at bounding box center [719, 447] width 107 height 19
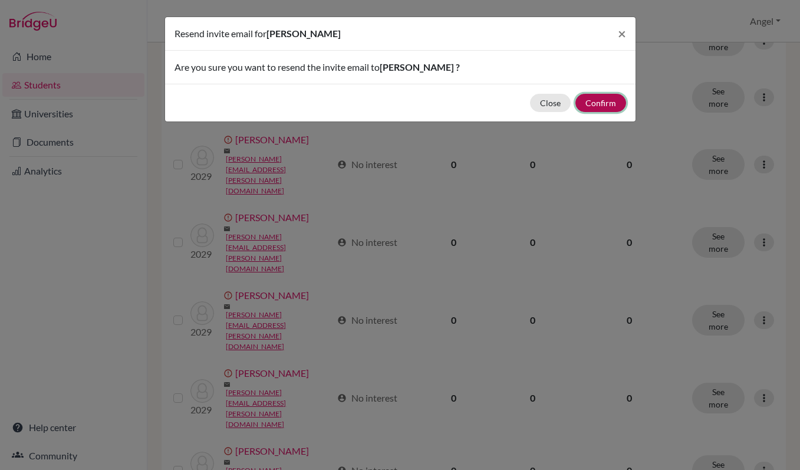
click at [595, 102] on button "Confirm" at bounding box center [600, 103] width 51 height 18
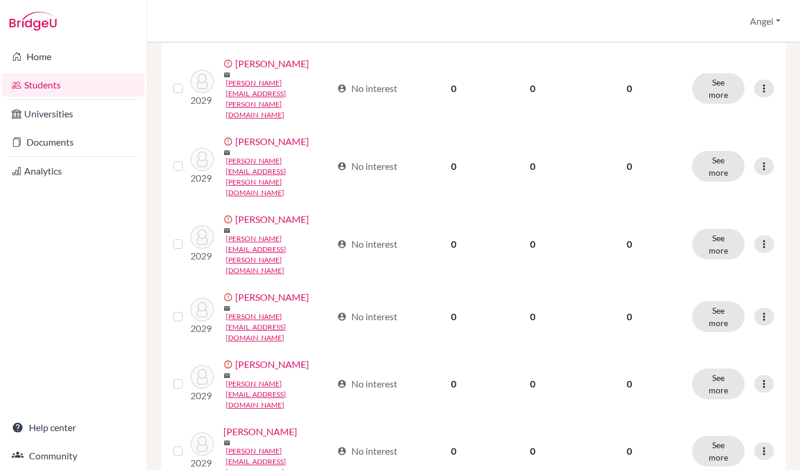
scroll to position [584, 0]
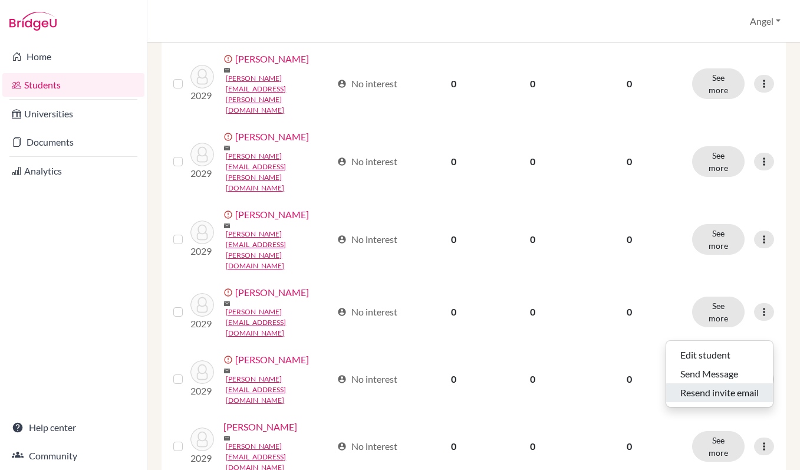
click at [737, 390] on button "Resend invite email" at bounding box center [719, 392] width 107 height 19
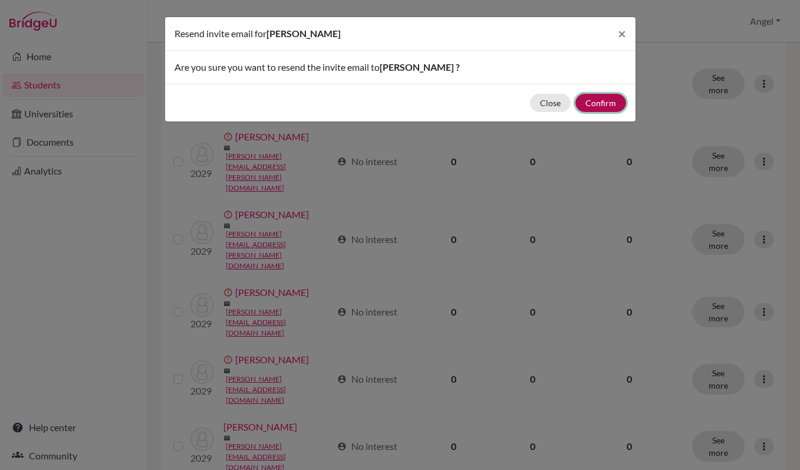
click at [608, 100] on button "Confirm" at bounding box center [600, 103] width 51 height 18
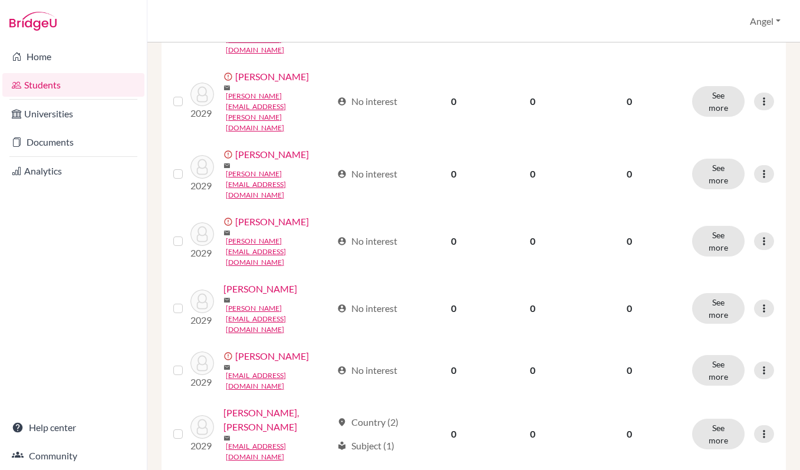
scroll to position [745, 0]
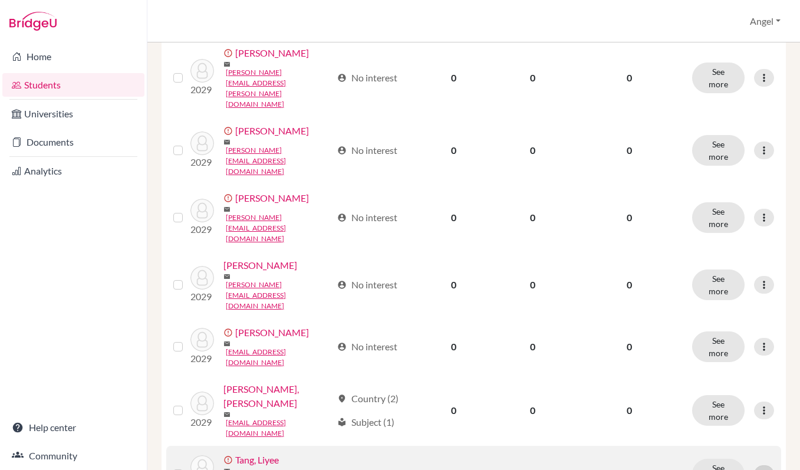
click at [760, 468] on icon at bounding box center [764, 474] width 12 height 12
click at [753, 358] on button "Resend invite email" at bounding box center [719, 359] width 107 height 19
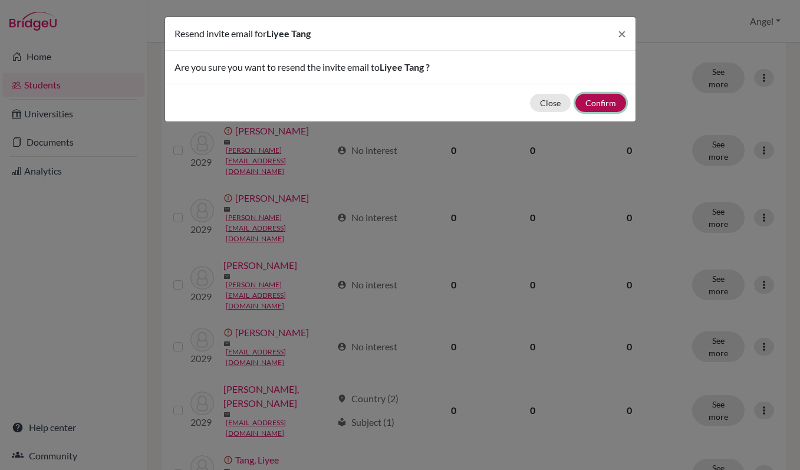
click at [599, 100] on button "Confirm" at bounding box center [600, 103] width 51 height 18
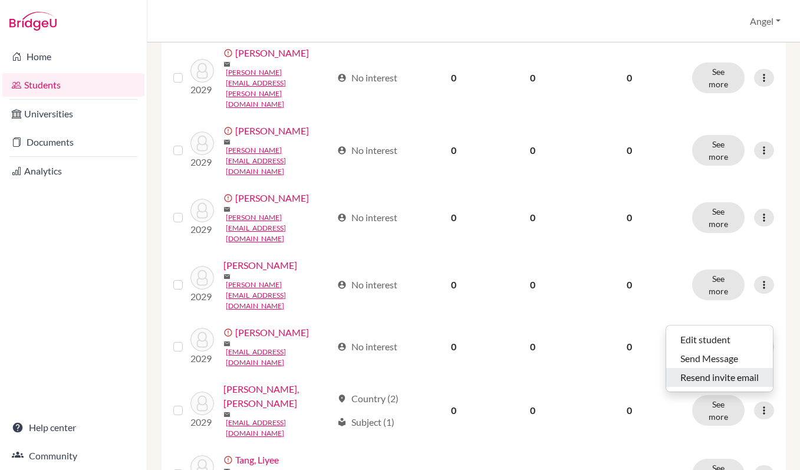
click at [736, 375] on button "Resend invite email" at bounding box center [719, 377] width 107 height 19
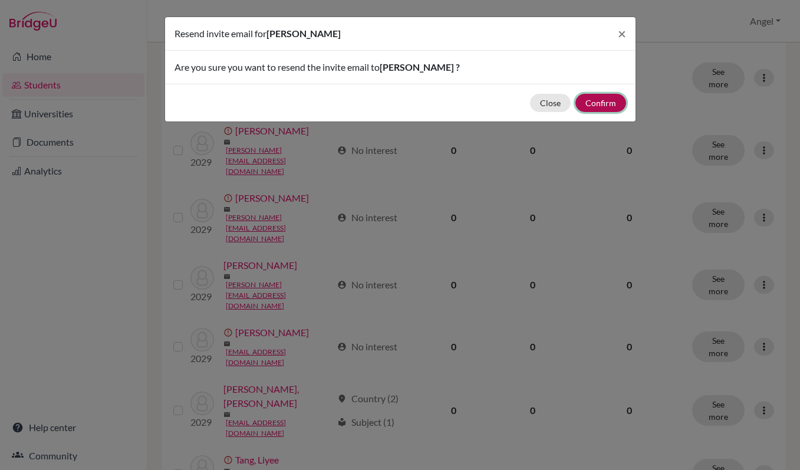
click at [589, 100] on button "Confirm" at bounding box center [600, 103] width 51 height 18
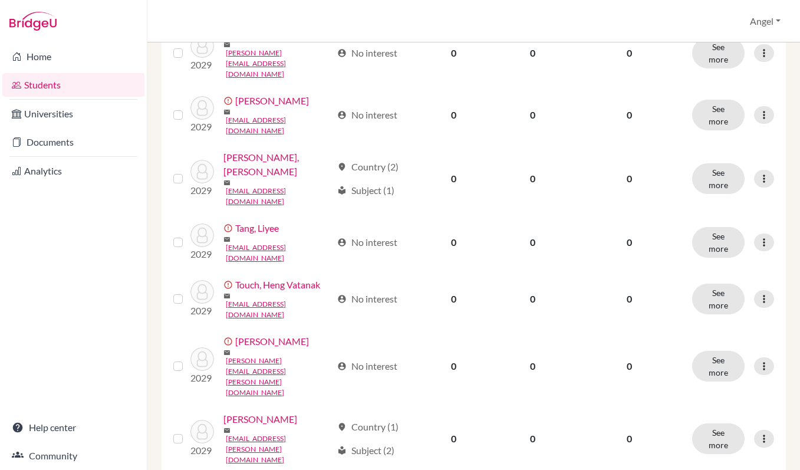
scroll to position [977, 0]
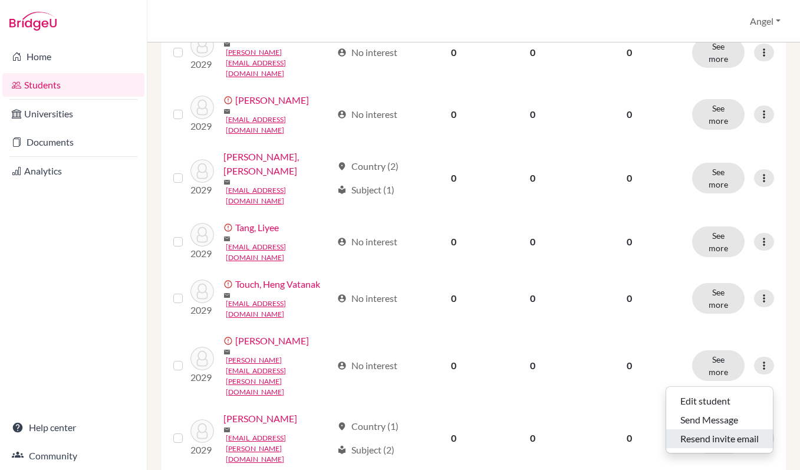
click at [719, 446] on button "Resend invite email" at bounding box center [719, 438] width 107 height 19
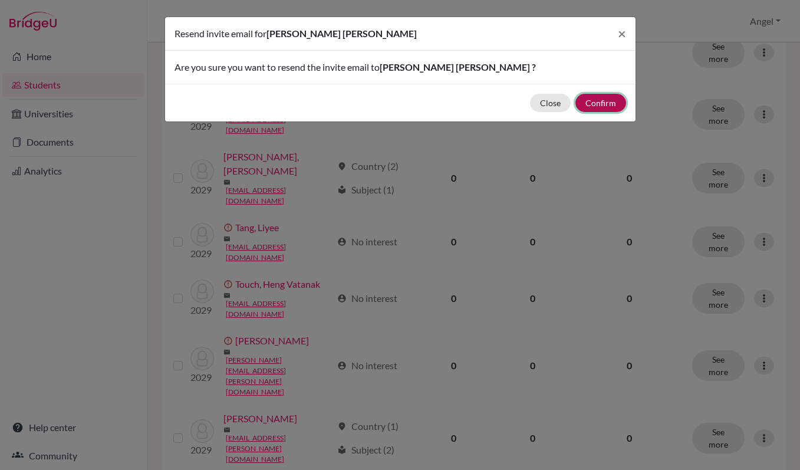
click at [590, 105] on button "Confirm" at bounding box center [600, 103] width 51 height 18
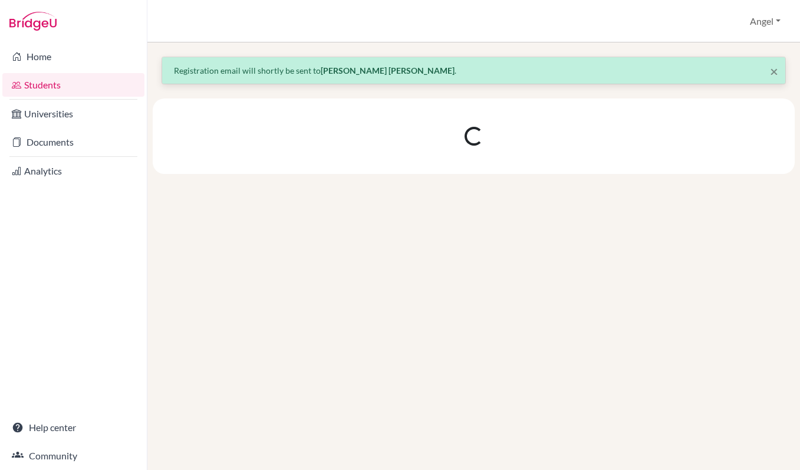
scroll to position [0, 0]
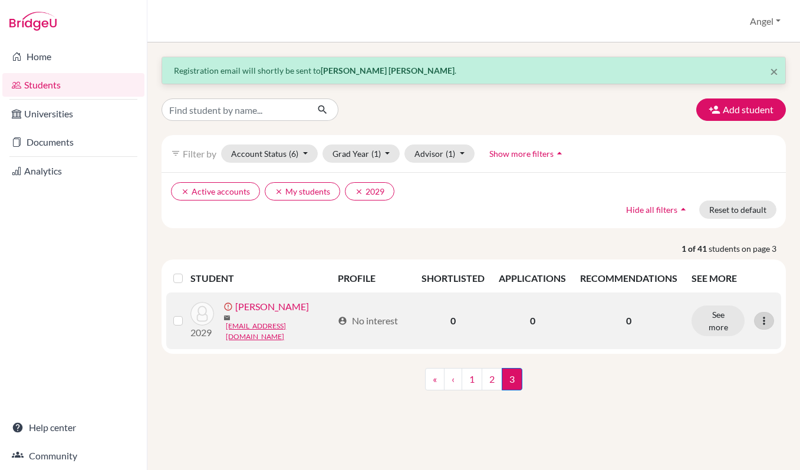
click at [766, 317] on icon at bounding box center [764, 321] width 12 height 12
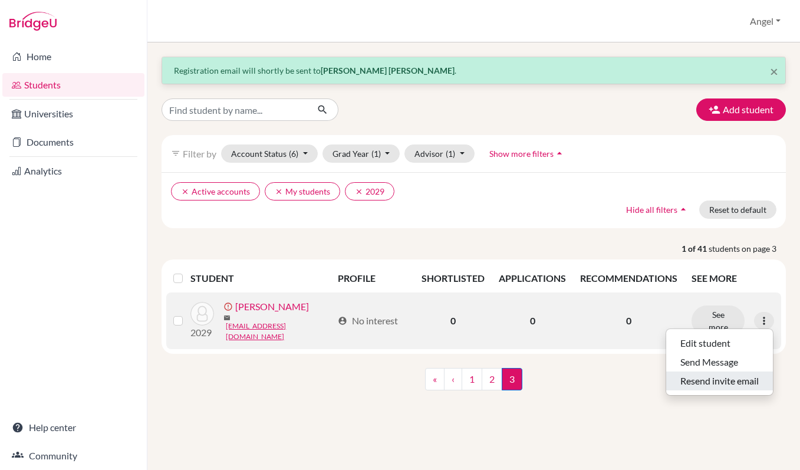
click at [730, 383] on button "Resend invite email" at bounding box center [719, 380] width 107 height 19
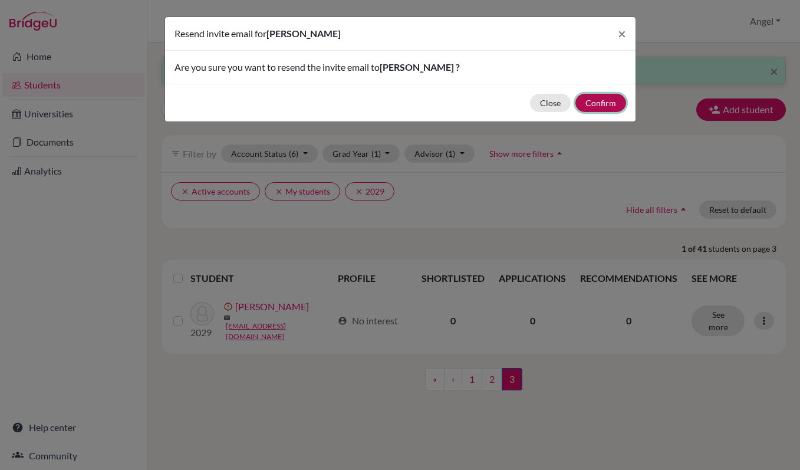
click at [592, 107] on button "Confirm" at bounding box center [600, 103] width 51 height 18
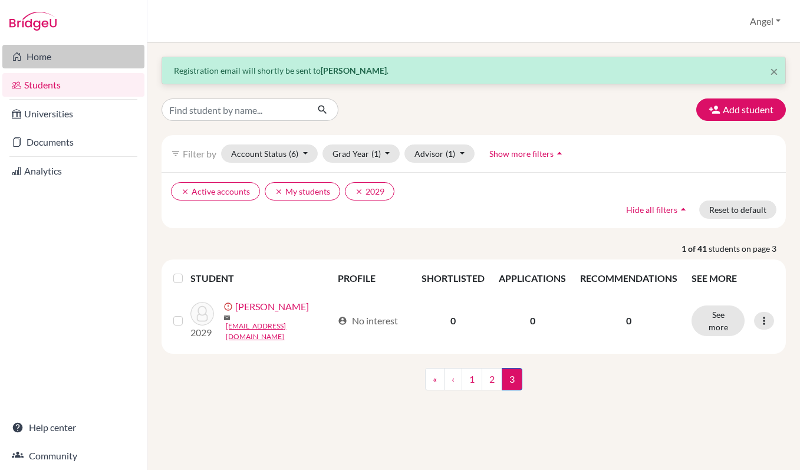
click at [55, 57] on link "Home" at bounding box center [73, 57] width 142 height 24
